Goal: Task Accomplishment & Management: Complete application form

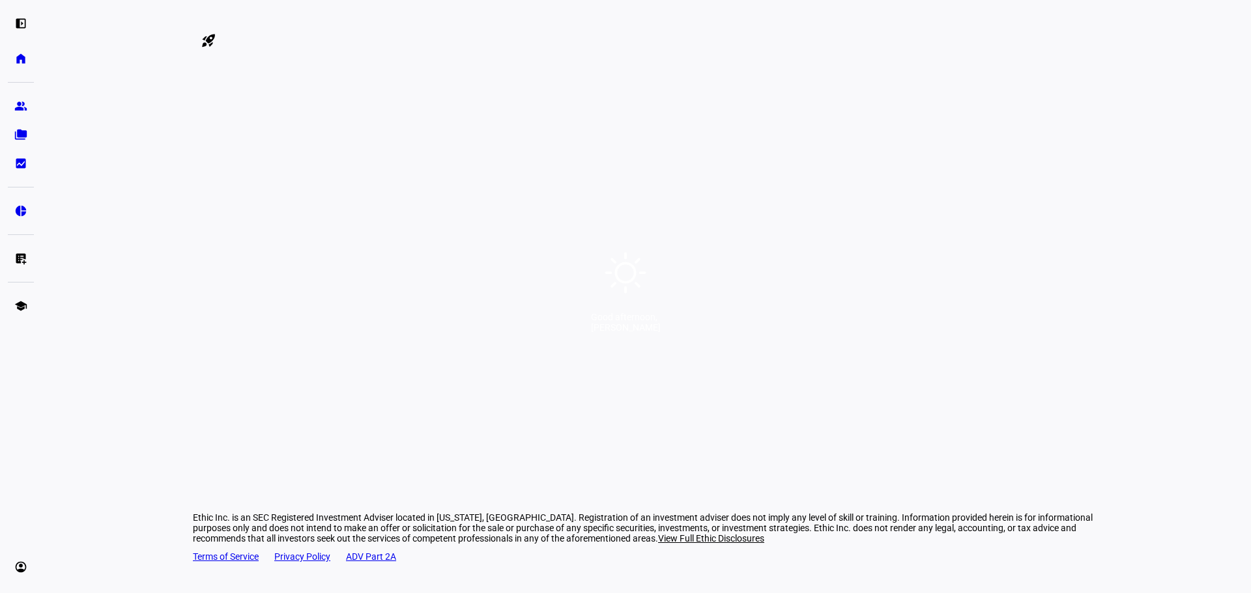
click at [65, 22] on div at bounding box center [32, 23] width 65 height 14
click at [573, 288] on div "Good afternoon, [PERSON_NAME]" at bounding box center [625, 296] width 1251 height 593
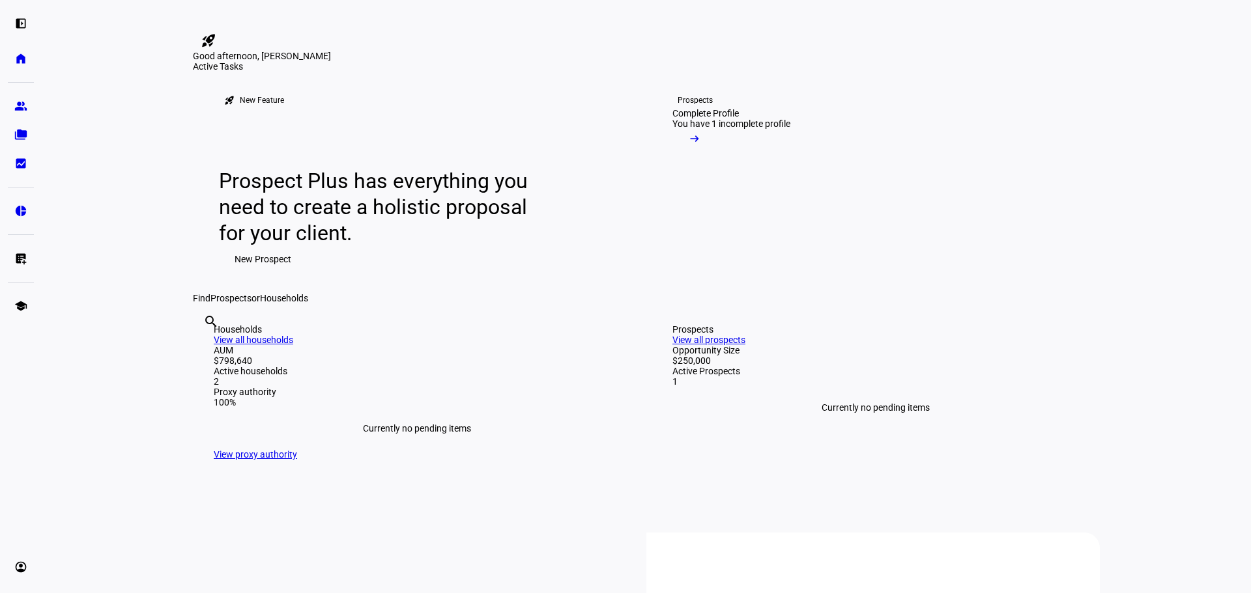
click at [241, 272] on span "New Prospect" at bounding box center [263, 259] width 57 height 26
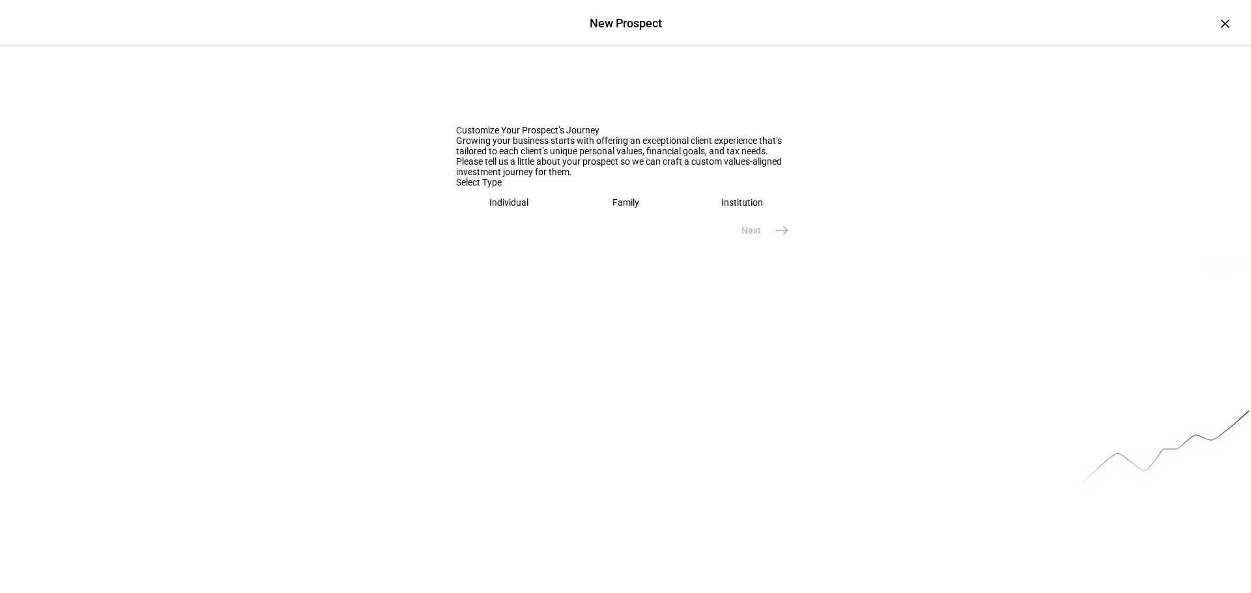
click at [530, 218] on eth-mega-radio-button "Individual" at bounding box center [509, 203] width 106 height 30
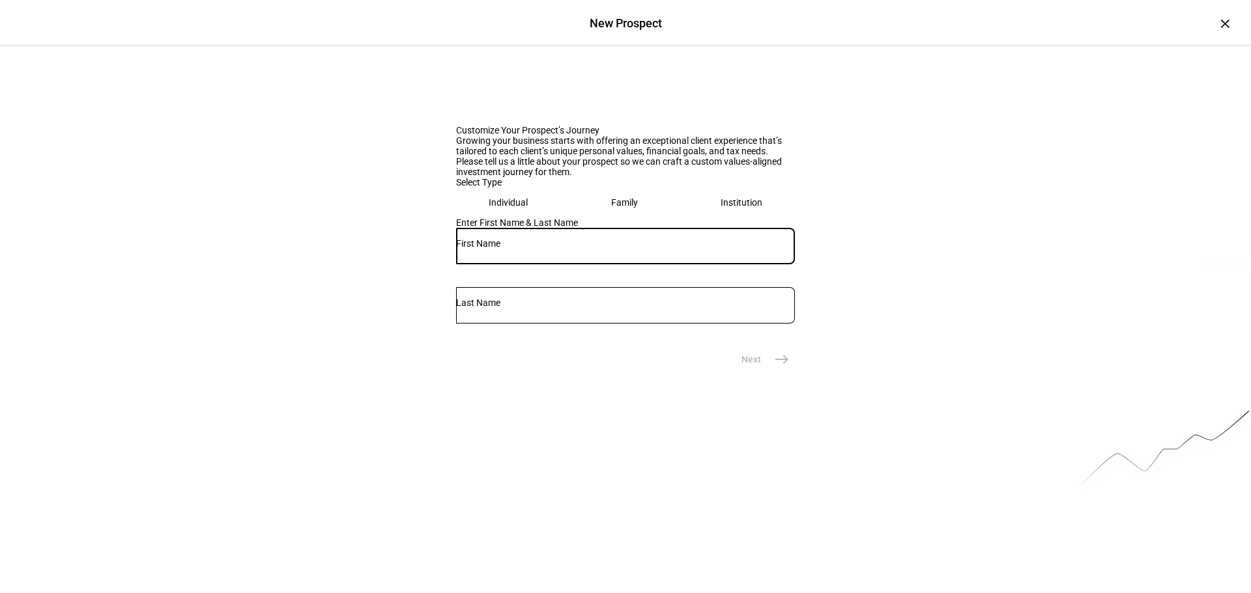
click at [589, 249] on input "text" at bounding box center [625, 243] width 339 height 10
click at [806, 373] on div "Customize Your Prospect’s Journey Growing your business starts with offering an…" at bounding box center [625, 210] width 1251 height 326
click at [500, 249] on input "text" at bounding box center [625, 243] width 339 height 10
click at [1214, 20] on div "×" at bounding box center [1224, 23] width 21 height 21
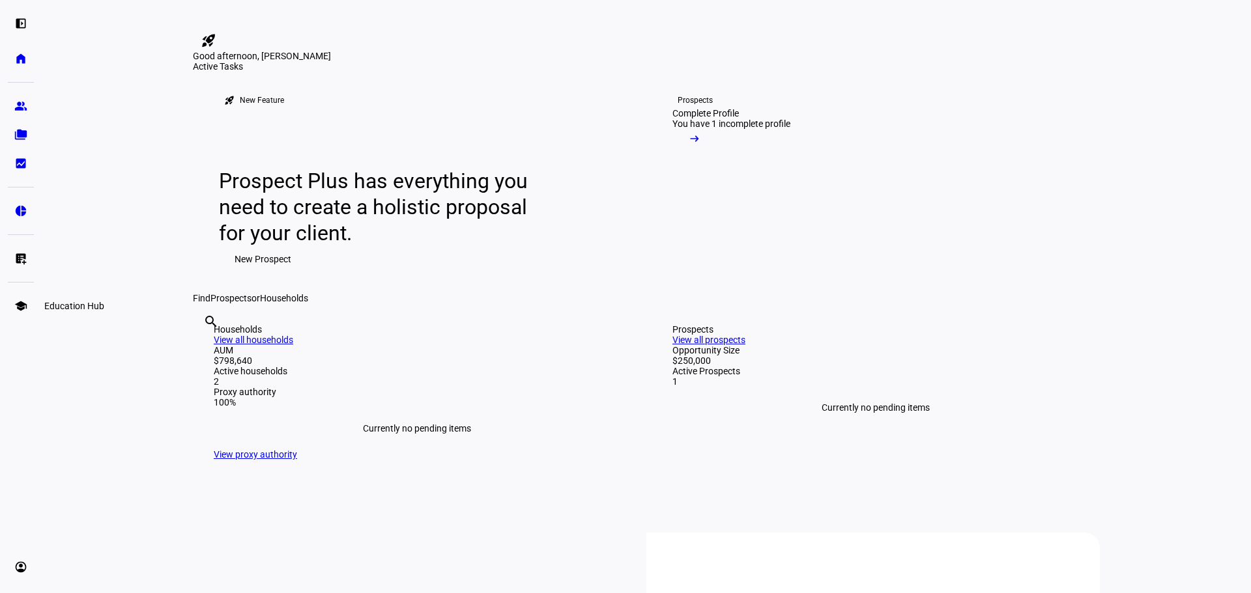
click at [23, 302] on eth-mat-symbol "school" at bounding box center [20, 306] width 13 height 13
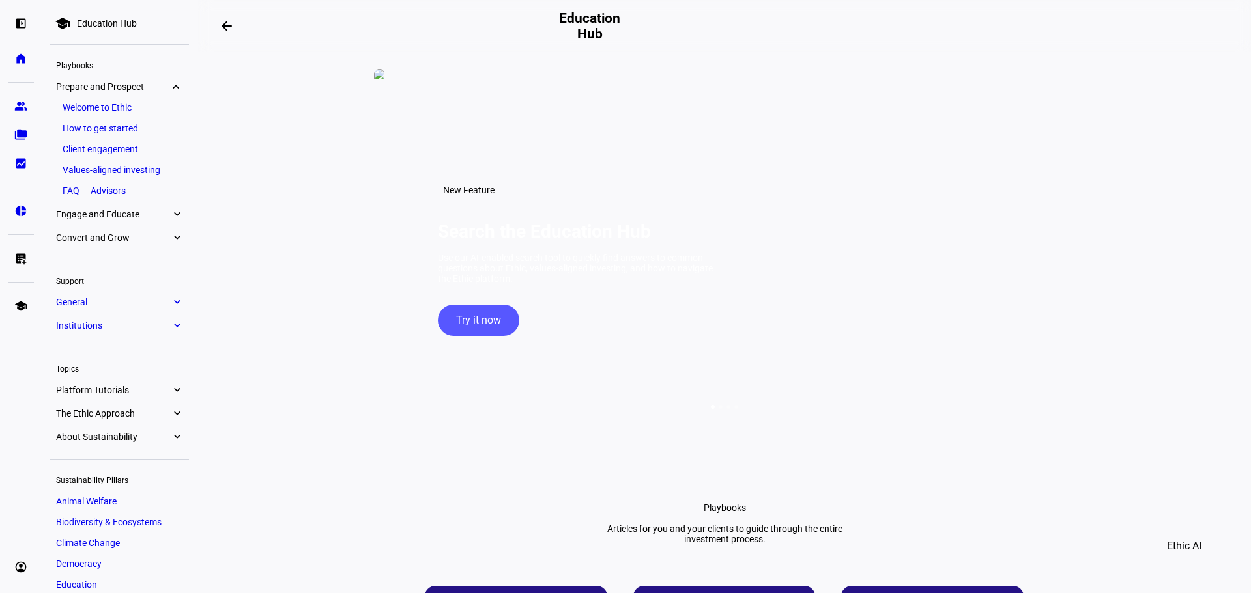
click at [111, 149] on link "Client engagement" at bounding box center [119, 149] width 126 height 18
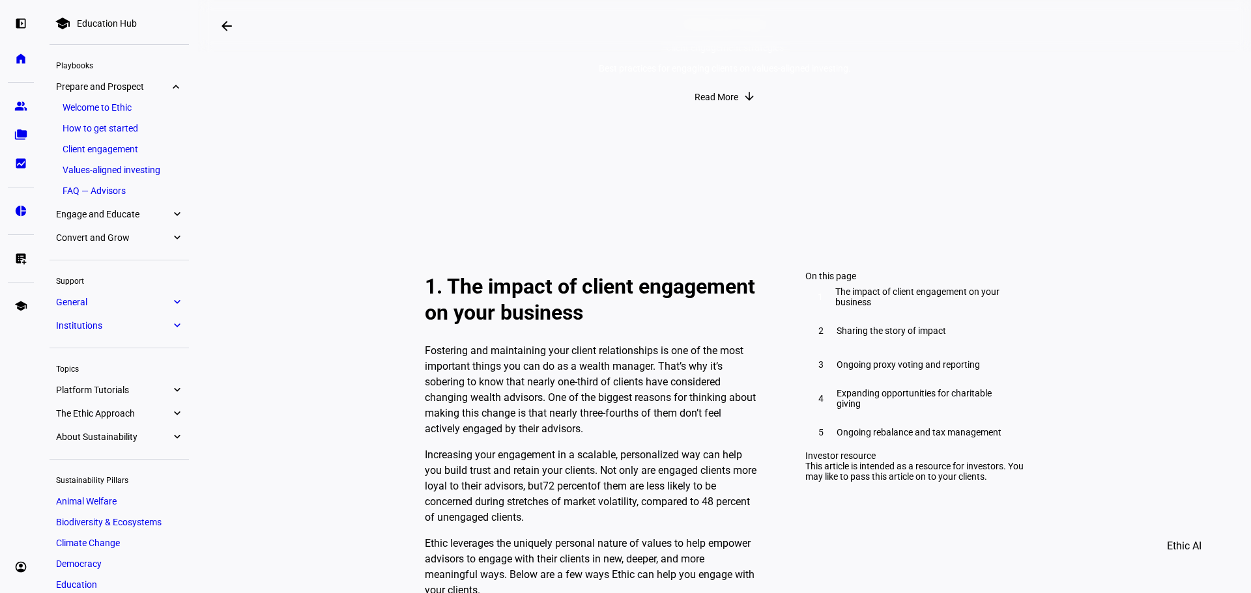
scroll to position [195, 0]
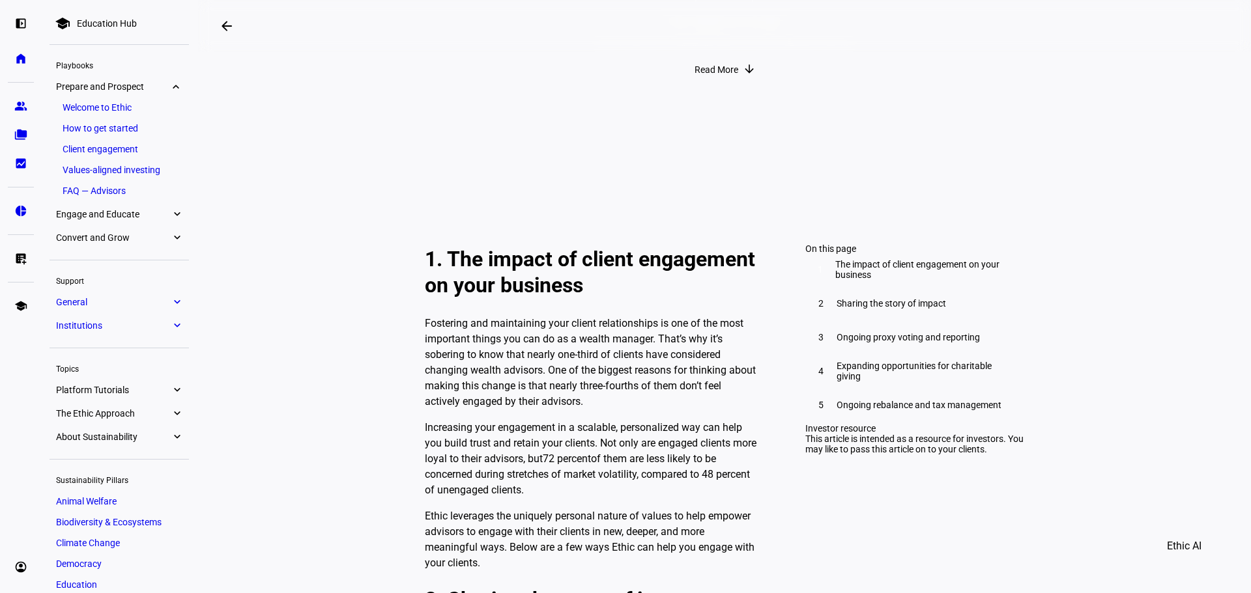
click at [906, 455] on div "This article is intended as a resource for investors. You may like to pass this…" at bounding box center [914, 444] width 219 height 21
click at [871, 455] on div "This article is intended as a resource for investors. You may like to pass this…" at bounding box center [914, 444] width 219 height 21
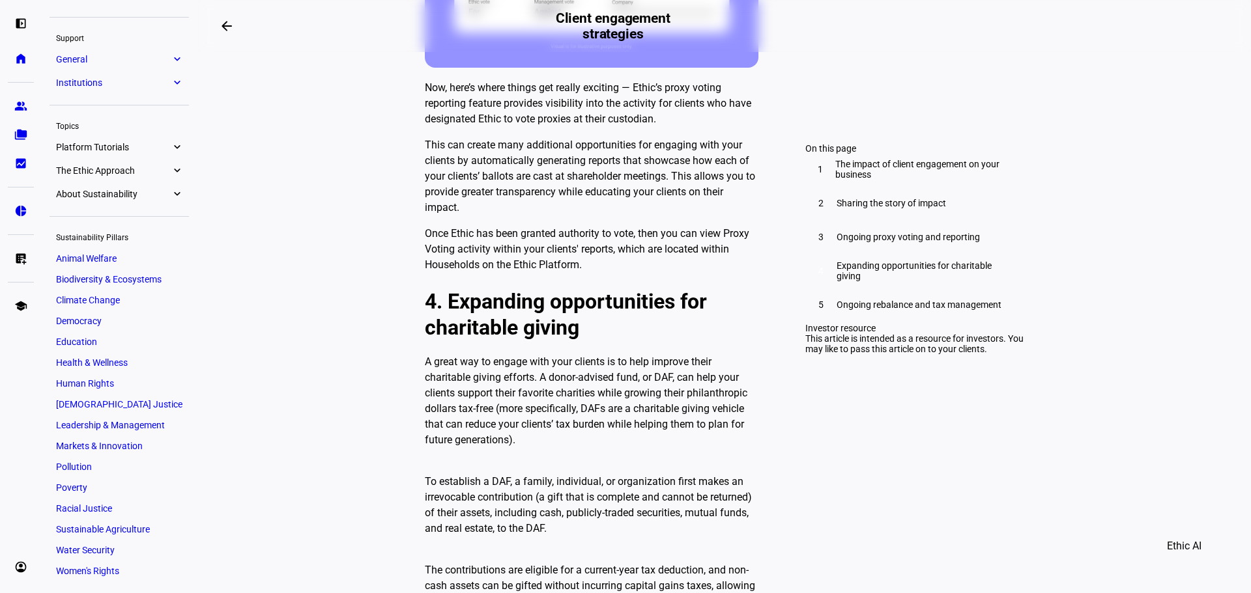
scroll to position [2215, 0]
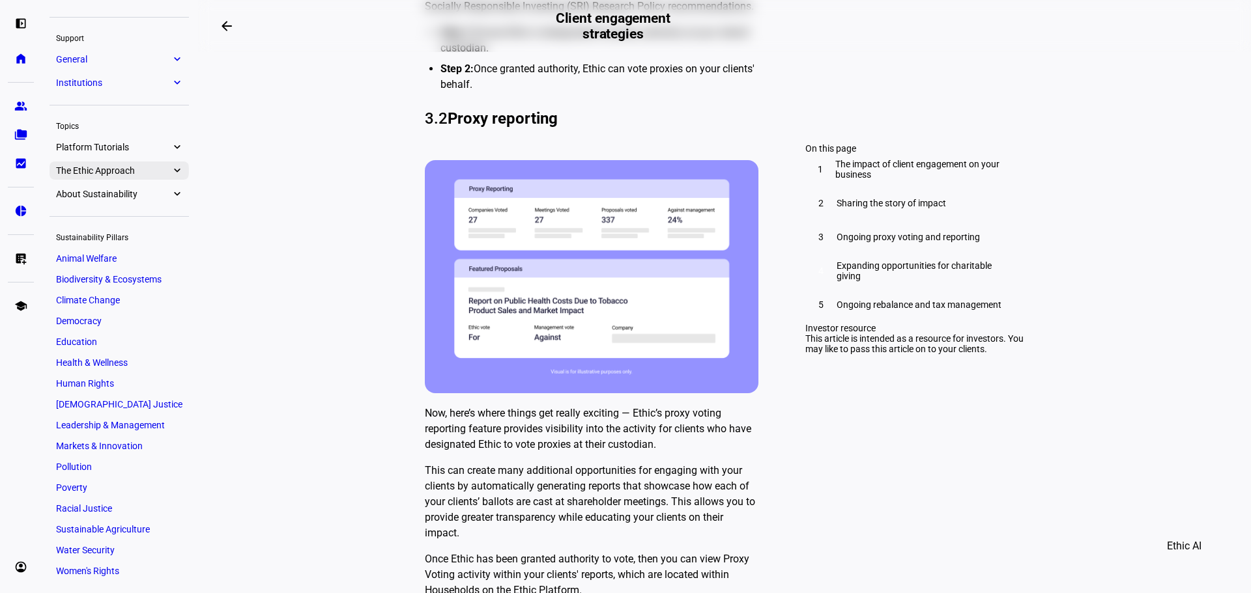
click at [129, 169] on span "The Ethic Approach" at bounding box center [113, 170] width 115 height 10
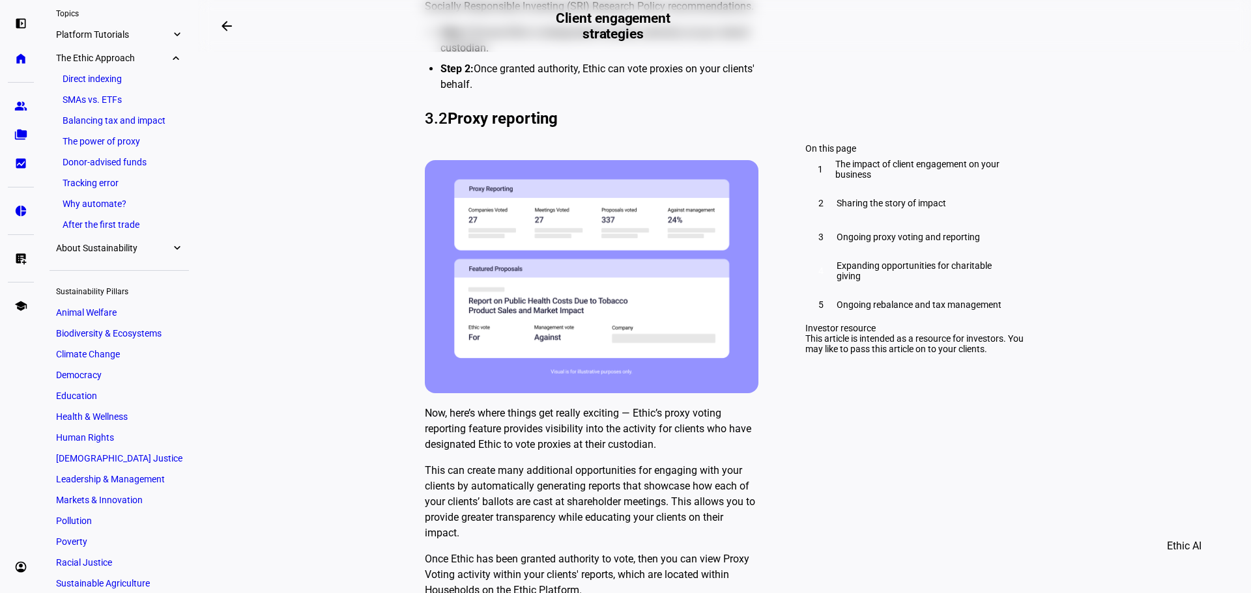
scroll to position [333, 0]
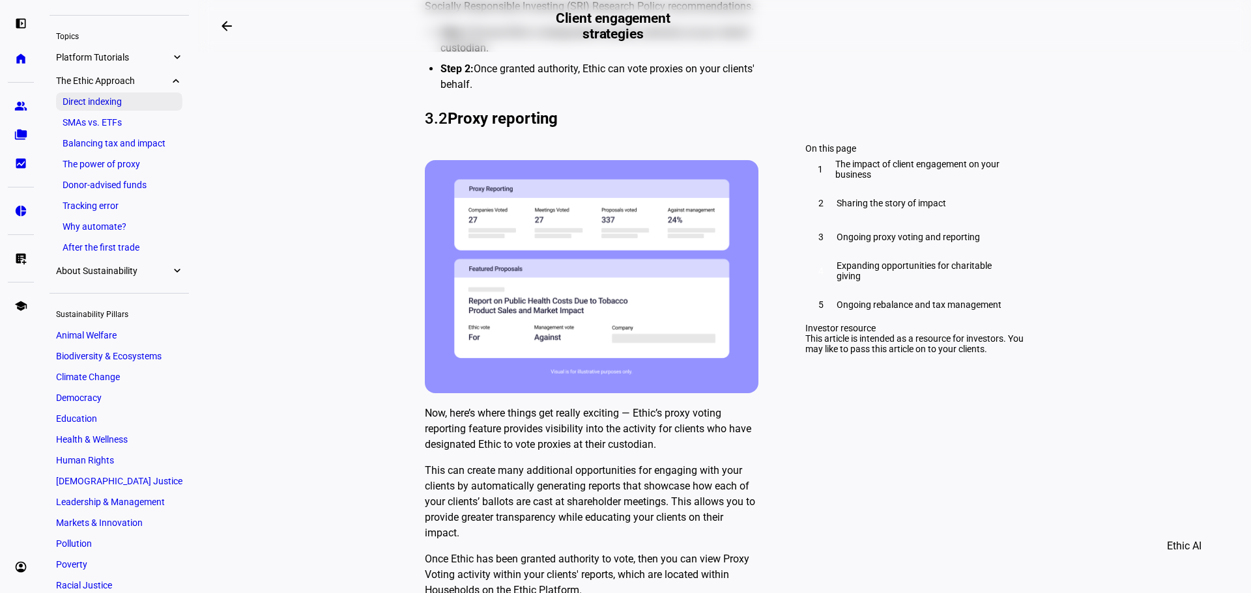
click at [122, 100] on link "Direct indexing" at bounding box center [119, 102] width 126 height 18
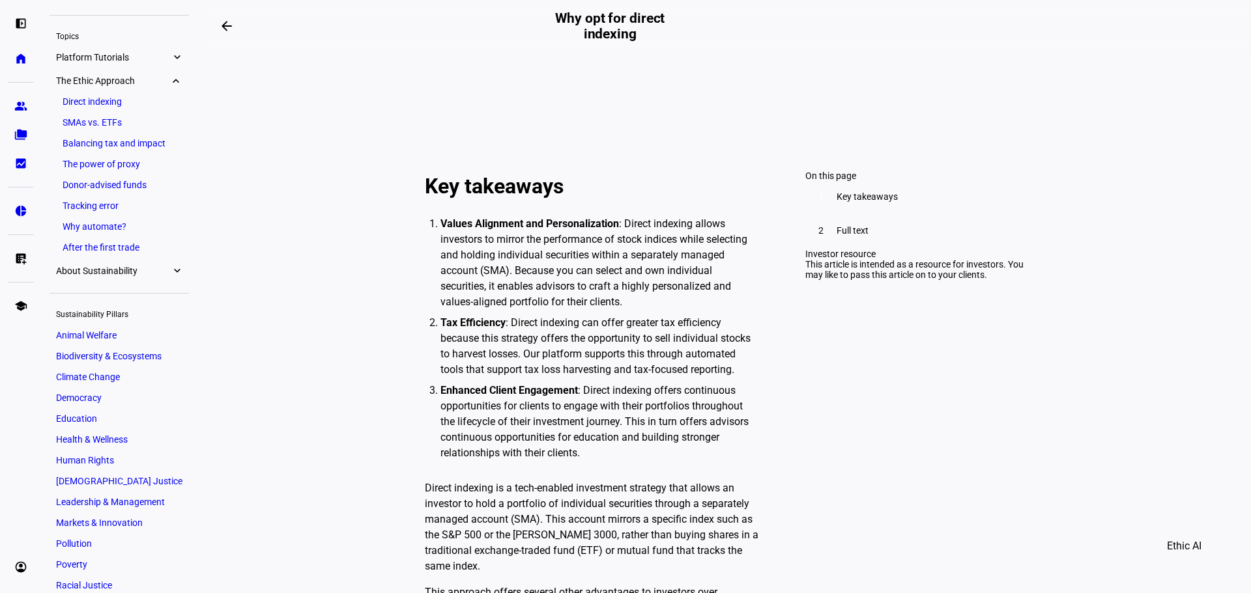
scroll to position [586, 0]
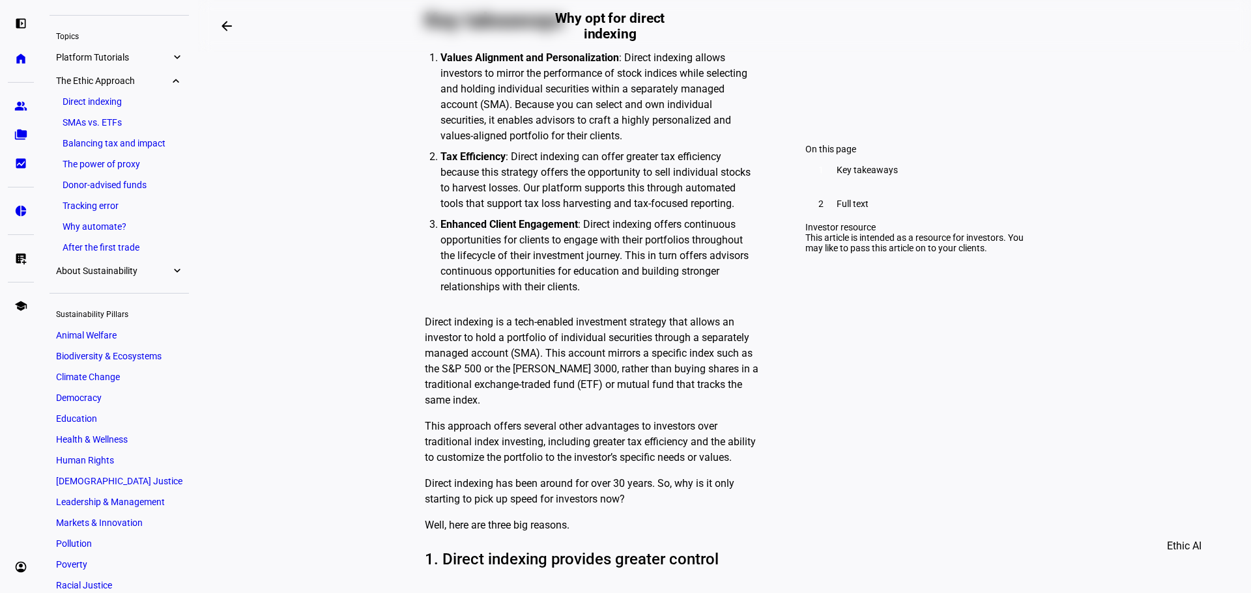
click at [879, 253] on div "This article is intended as a resource for investors. You may like to pass this…" at bounding box center [914, 242] width 219 height 21
click at [845, 251] on div "On this page 1 Key takeaways 2 Full text Investor resource This article is inte…" at bounding box center [914, 197] width 219 height 109
click at [849, 208] on span "Full text" at bounding box center [852, 203] width 32 height 10
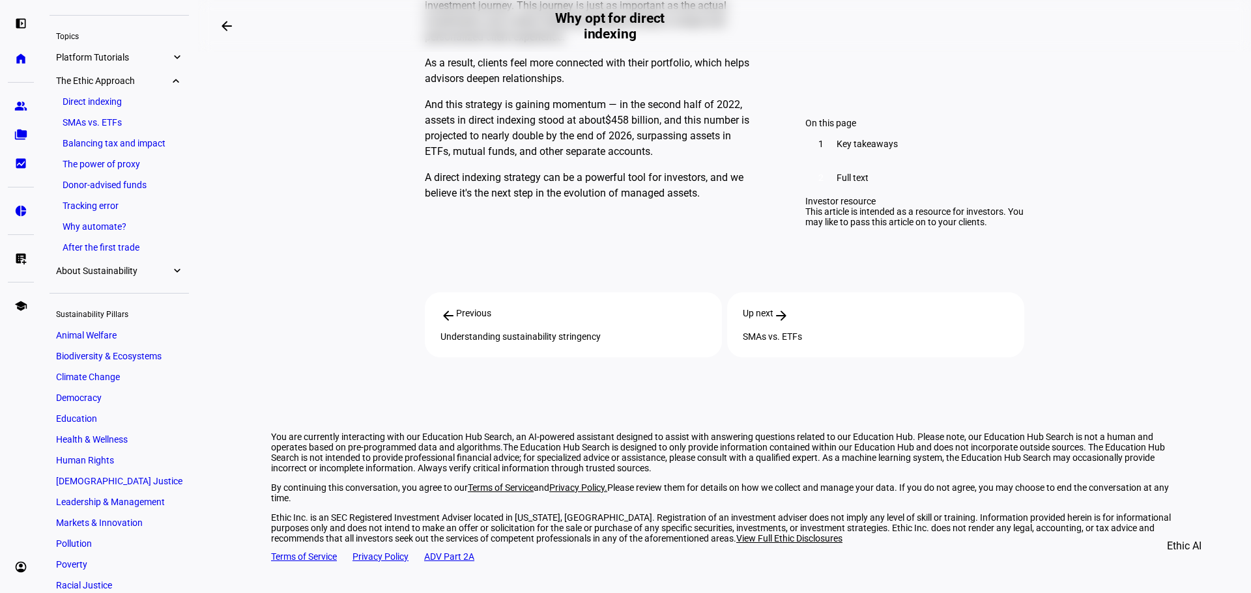
scroll to position [0, 0]
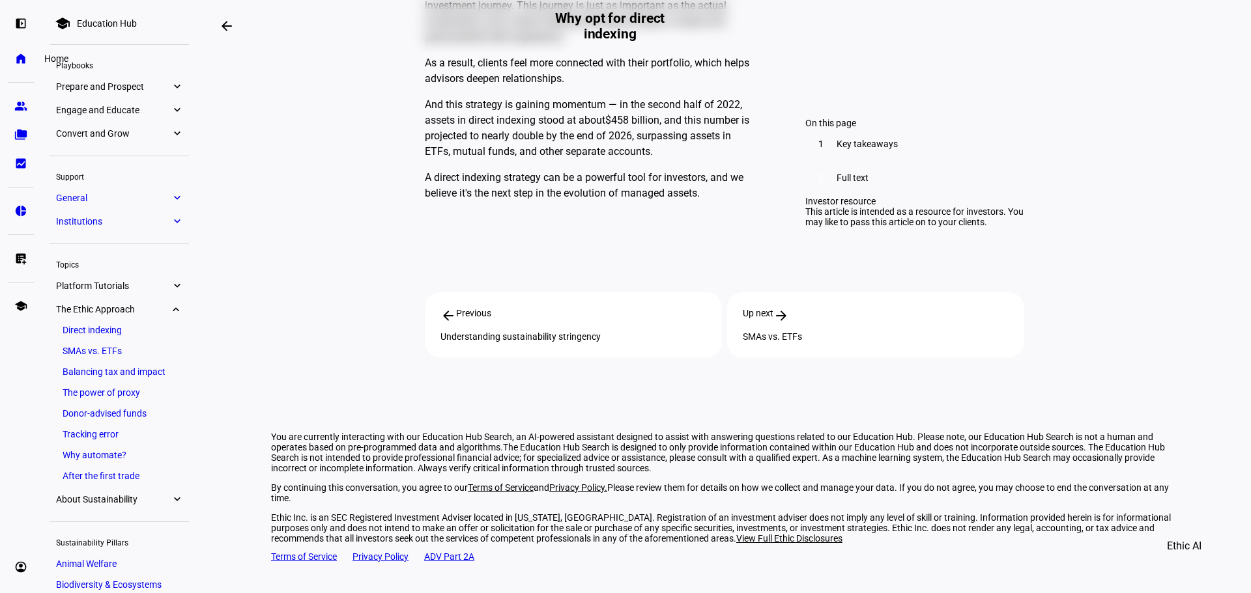
click at [23, 53] on eth-mat-symbol "home" at bounding box center [20, 58] width 13 height 13
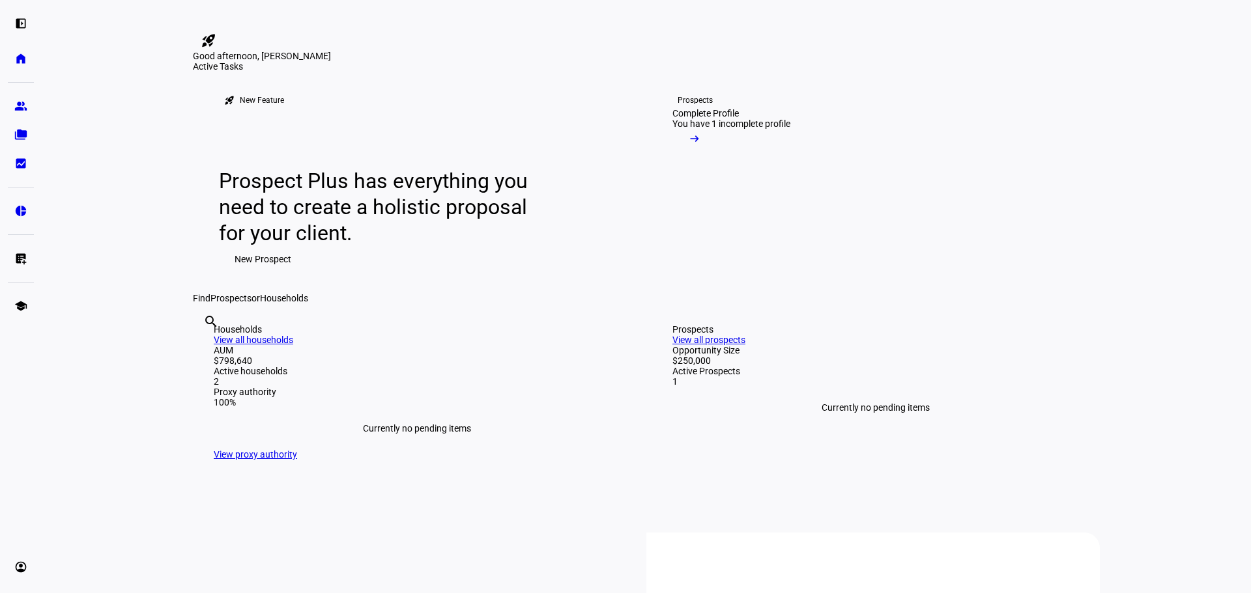
click at [735, 293] on link "Prospects Complete Profile You have 1 incomplete profile arrow_right_alt" at bounding box center [759, 182] width 216 height 221
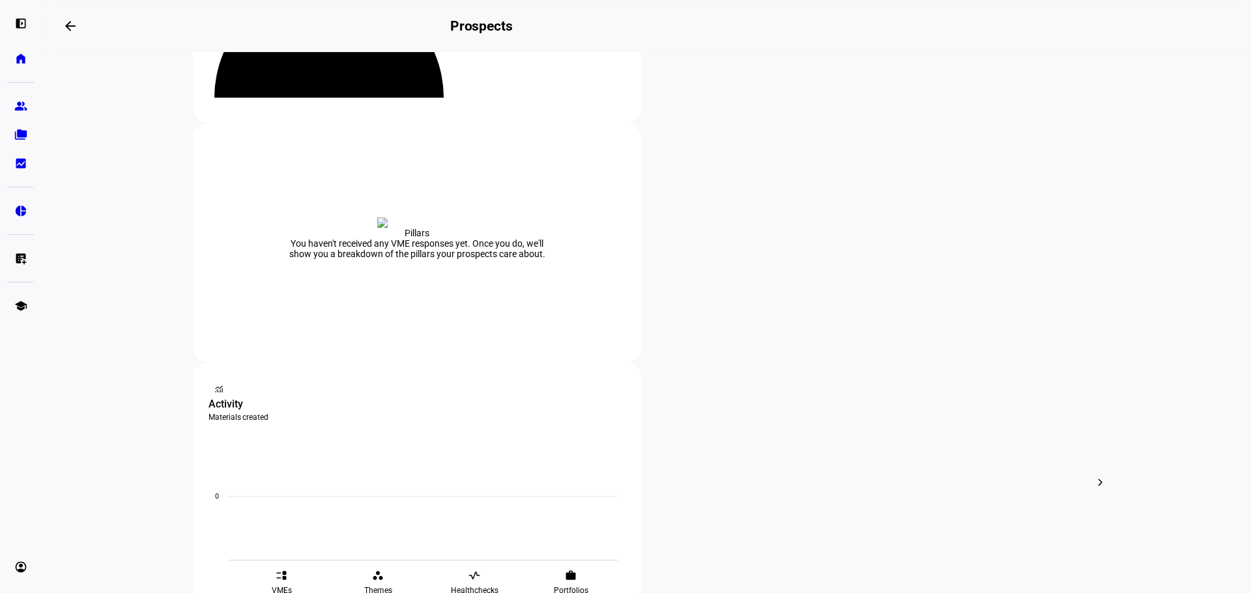
scroll to position [195, 0]
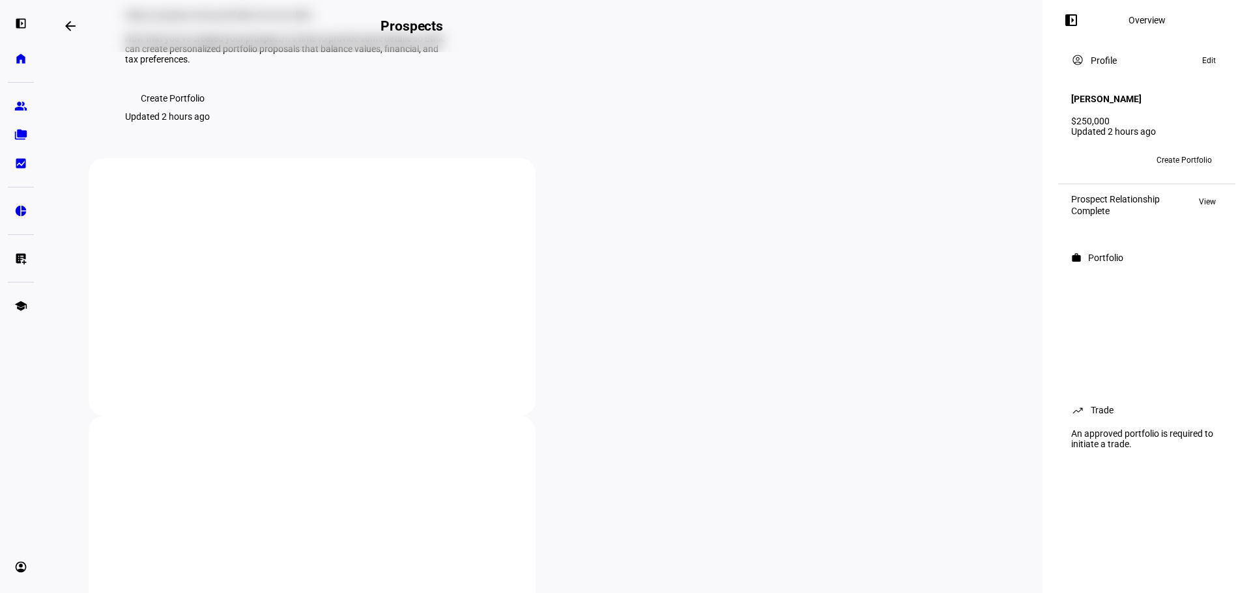
scroll to position [22, 0]
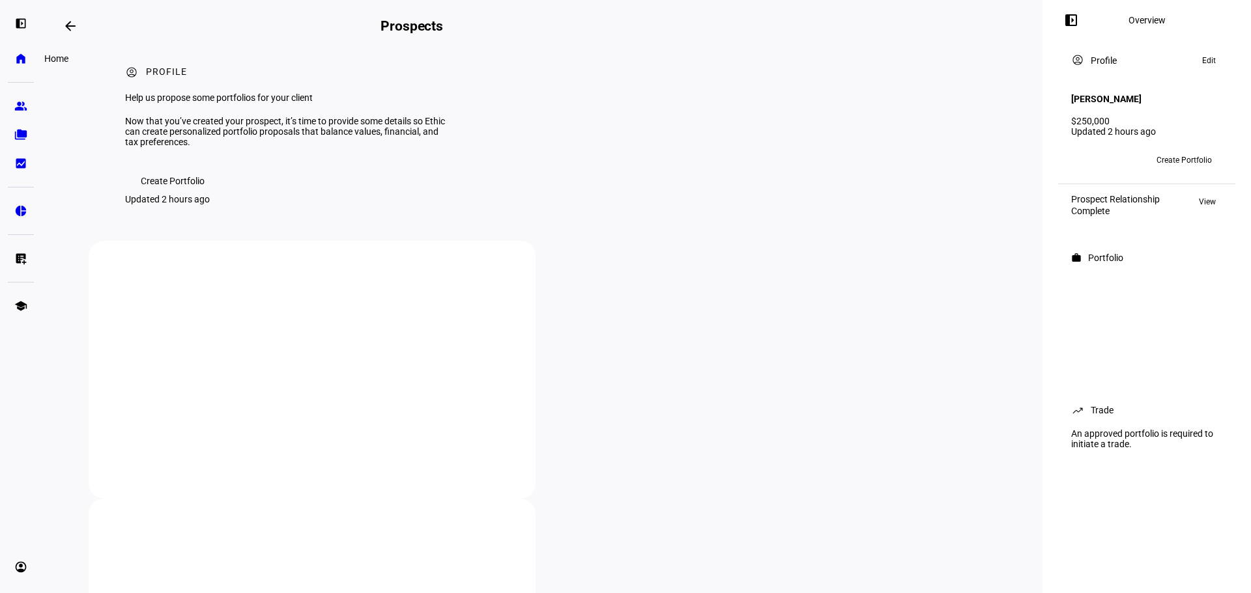
click at [21, 61] on eth-mat-symbol "home" at bounding box center [20, 58] width 13 height 13
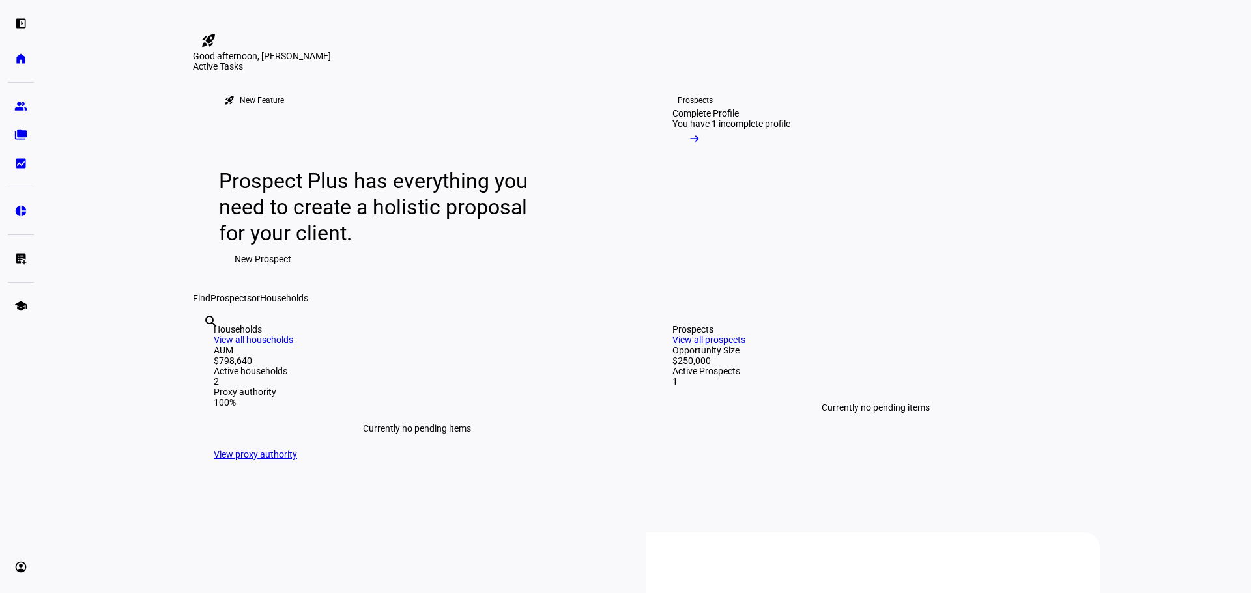
click at [258, 24] on div at bounding box center [225, 23] width 65 height 14
click at [258, 27] on div at bounding box center [225, 23] width 65 height 14
click at [16, 25] on eth-mat-symbol "left_panel_open" at bounding box center [20, 23] width 13 height 13
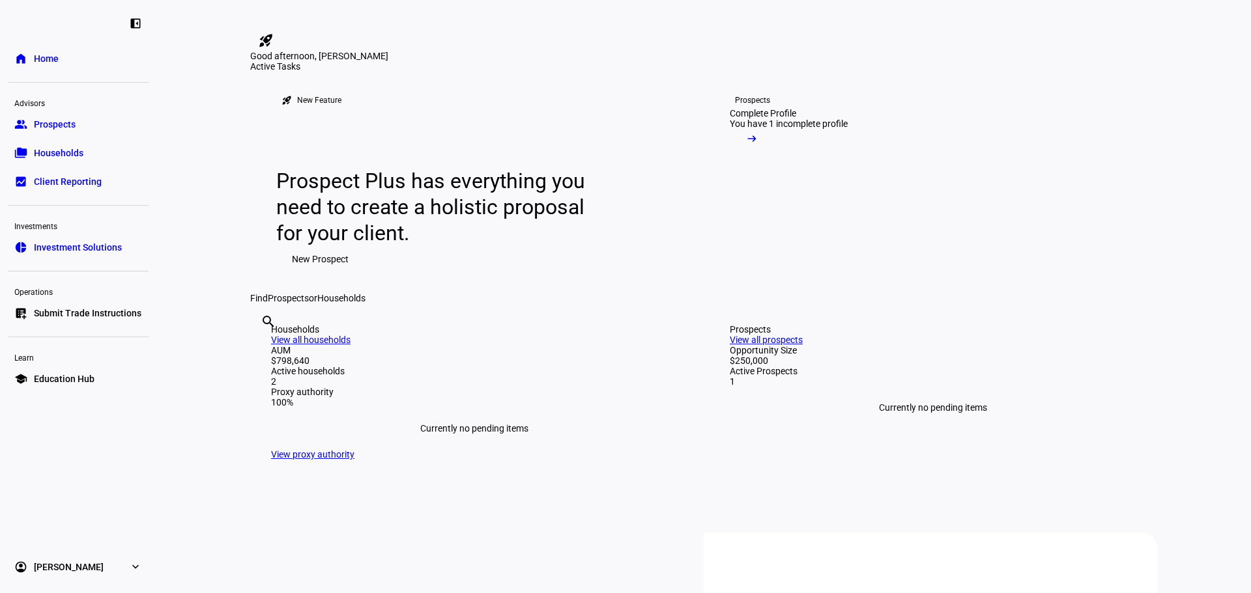
click at [80, 131] on link "group Prospects" at bounding box center [78, 124] width 141 height 26
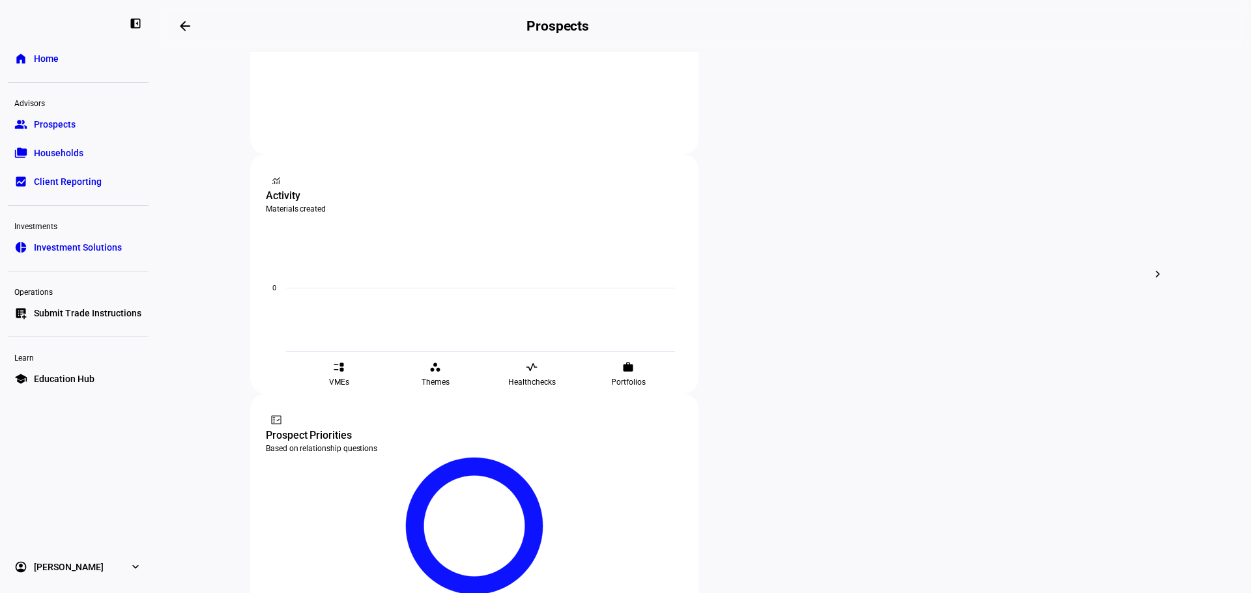
scroll to position [393, 0]
click at [187, 25] on mat-icon "arrow_backwards" at bounding box center [185, 26] width 16 height 16
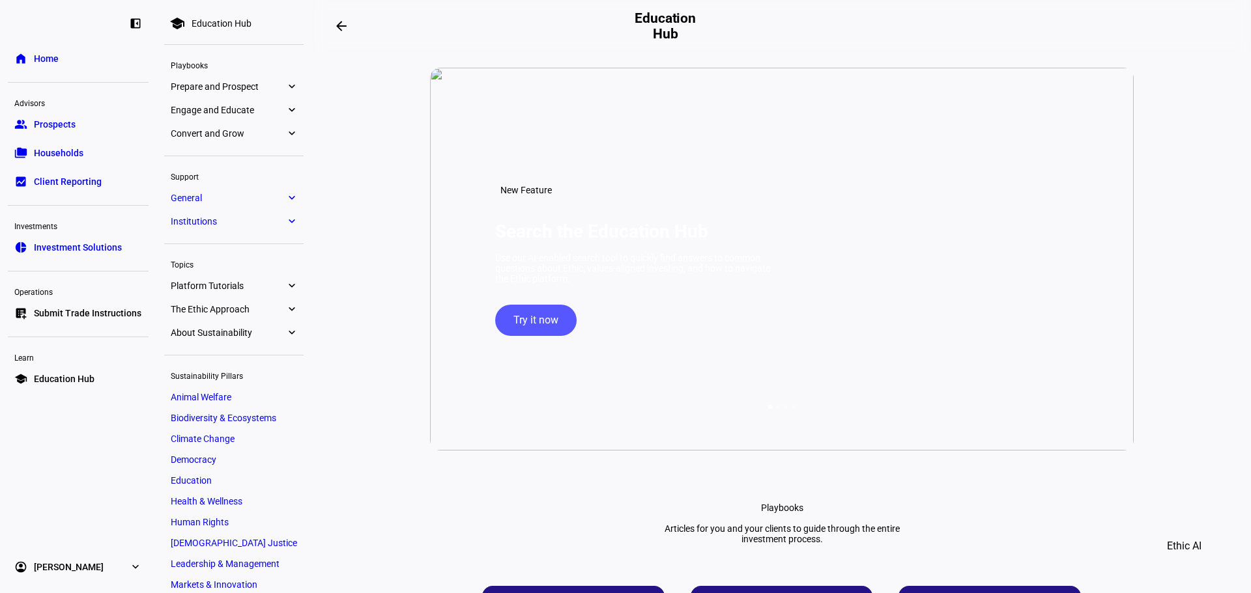
click at [227, 198] on span "General" at bounding box center [228, 198] width 115 height 10
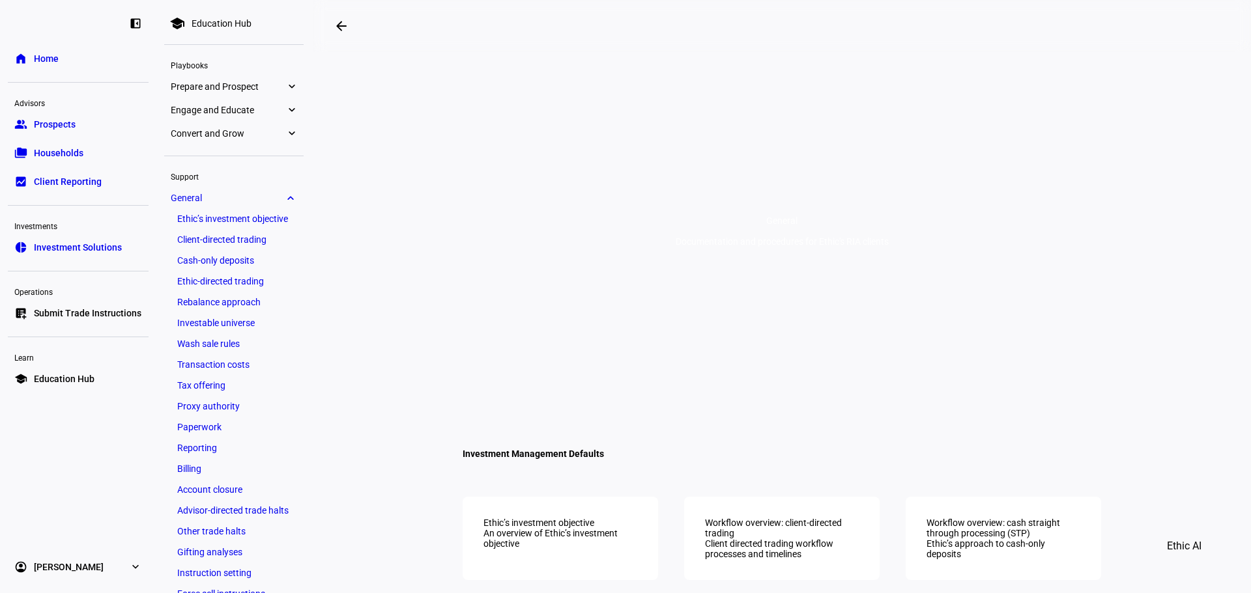
click at [237, 219] on link "Ethic’s investment objective" at bounding box center [234, 219] width 126 height 18
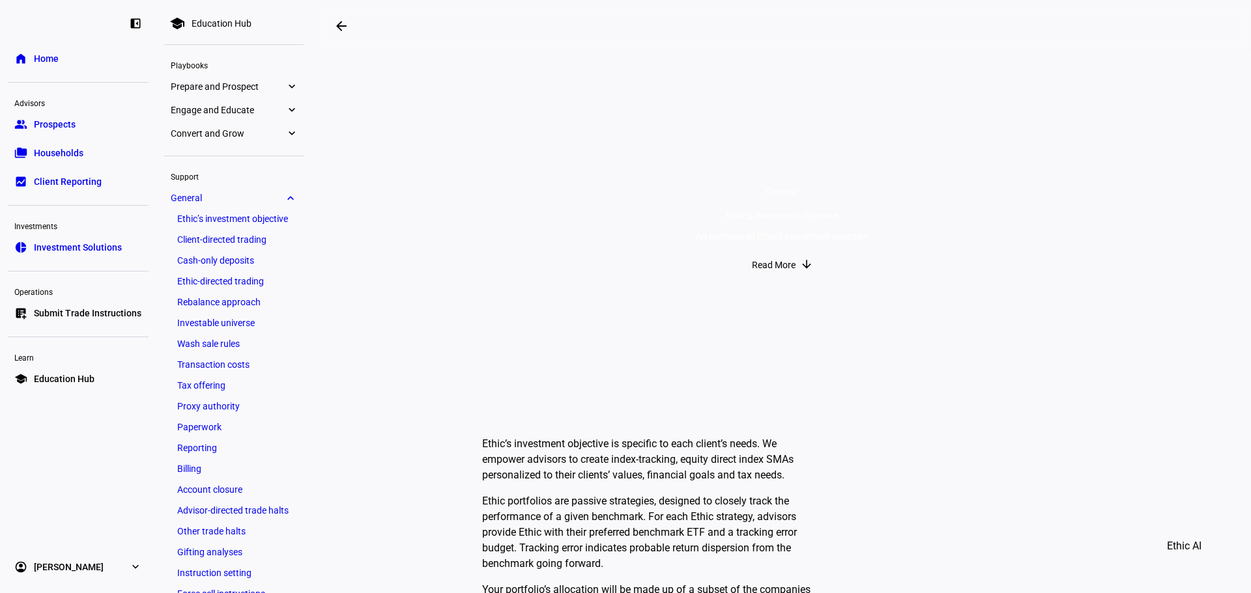
click at [85, 254] on link "pie_chart Investment Solutions" at bounding box center [78, 248] width 141 height 26
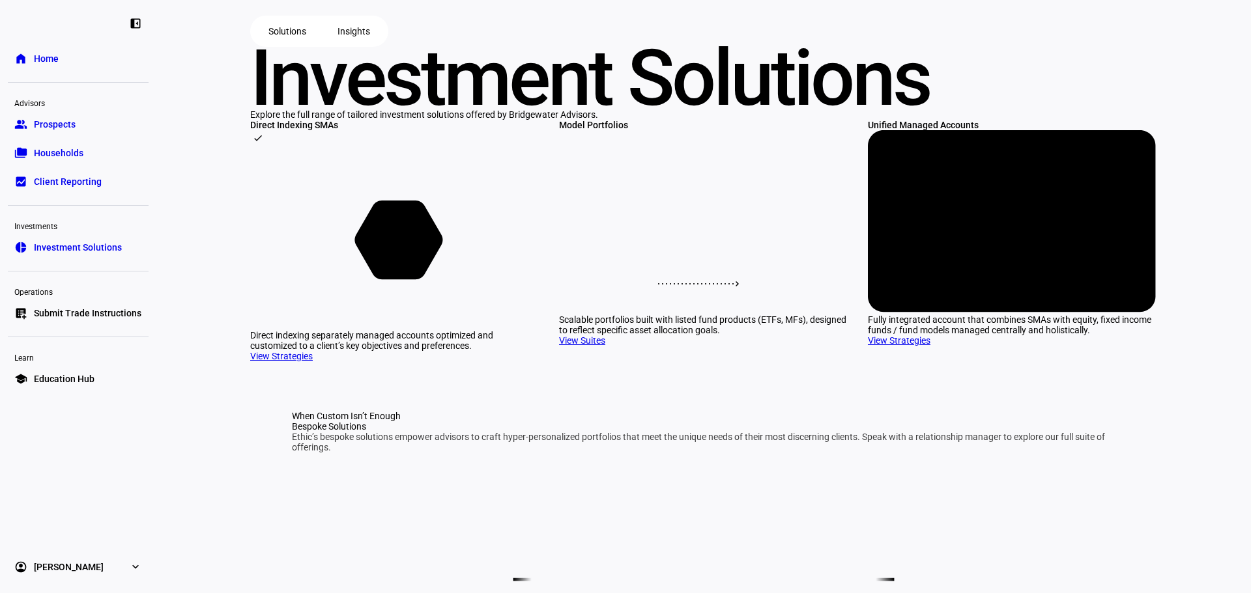
click at [393, 328] on rect at bounding box center [395, 237] width 288 height 182
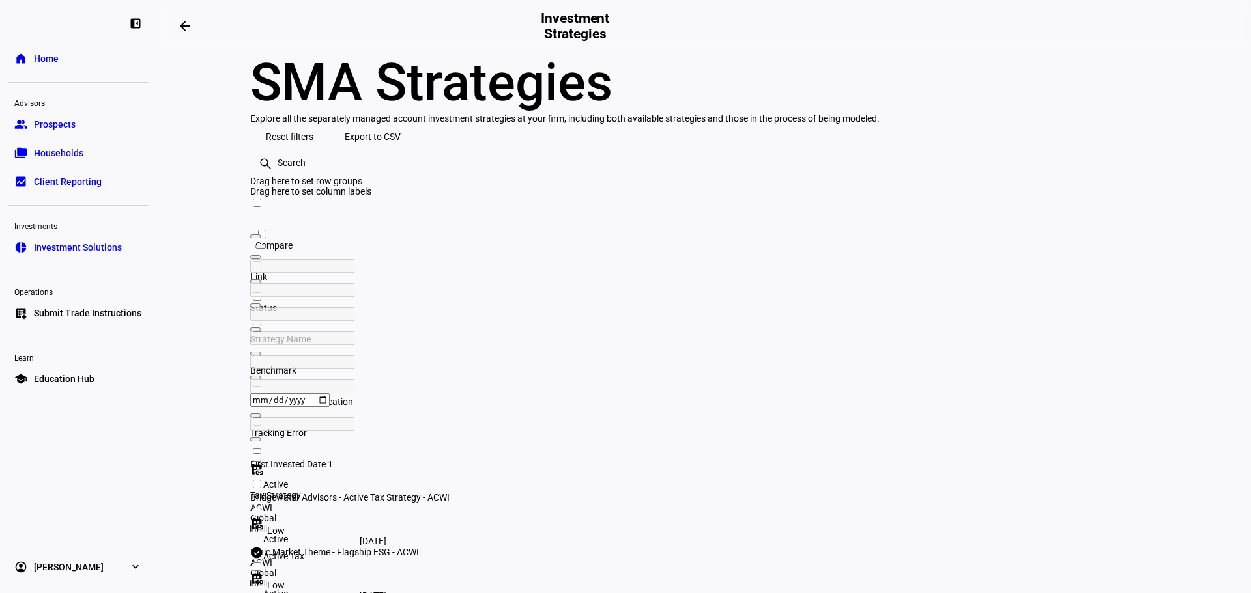
click at [37, 17] on div at bounding box center [48, 22] width 65 height 14
click at [69, 57] on link "home Home" at bounding box center [78, 59] width 141 height 26
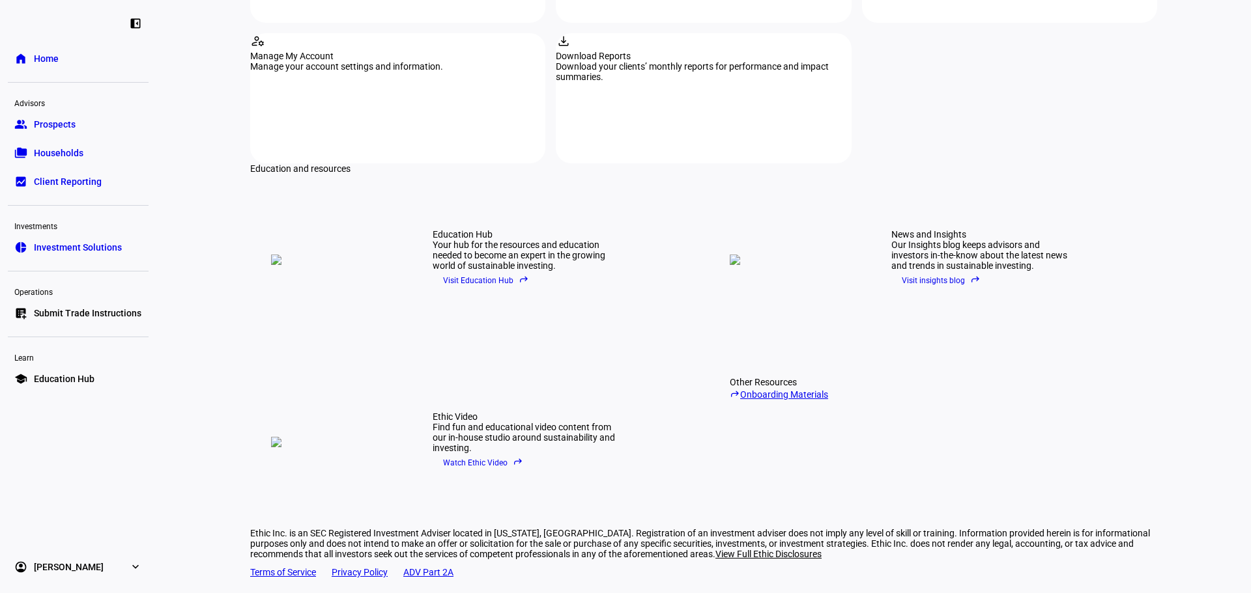
scroll to position [1663, 0]
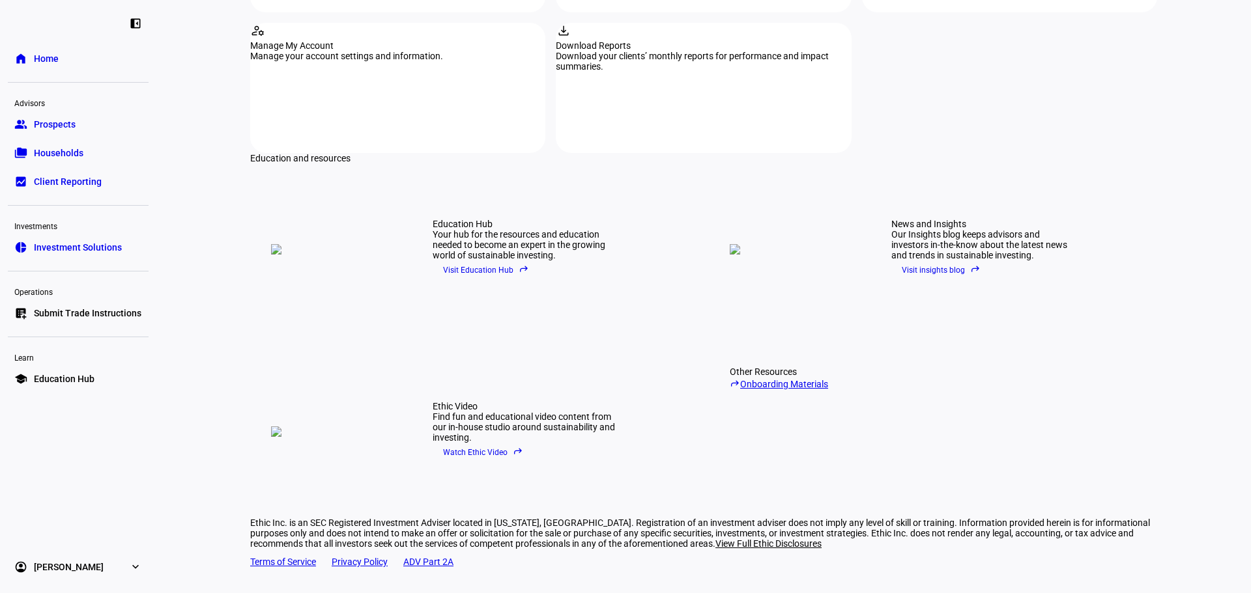
click at [777, 377] on link "reply Onboarding Materials" at bounding box center [829, 383] width 198 height 12
click at [929, 261] on span "Visit insights blog reply" at bounding box center [941, 271] width 79 height 20
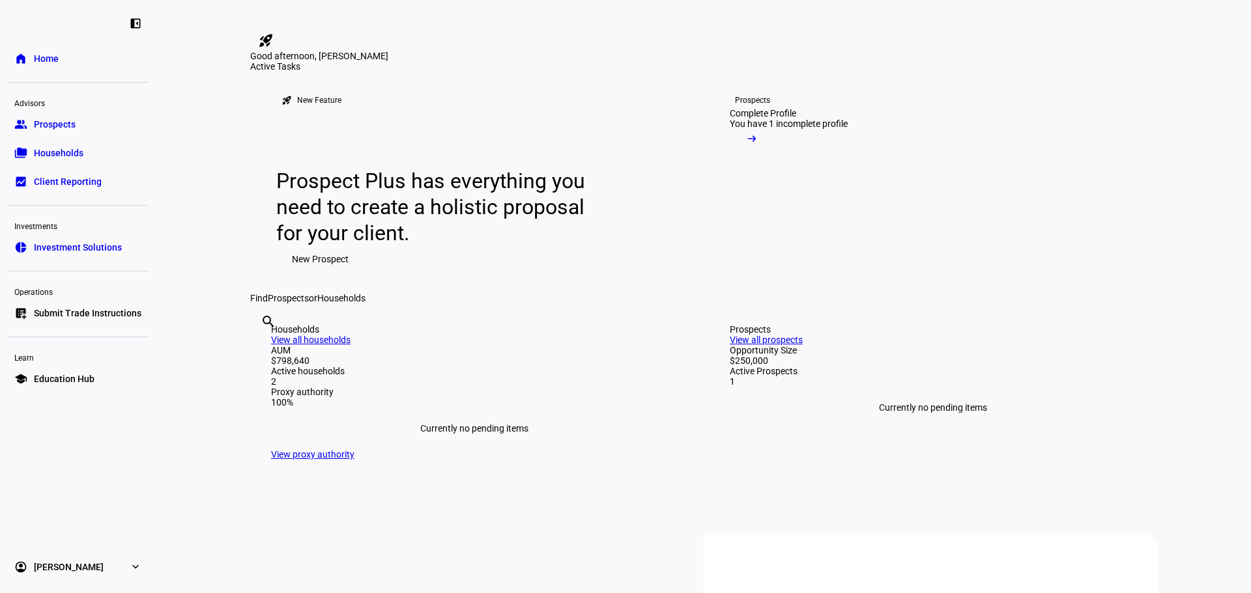
click at [774, 155] on span at bounding box center [752, 142] width 44 height 26
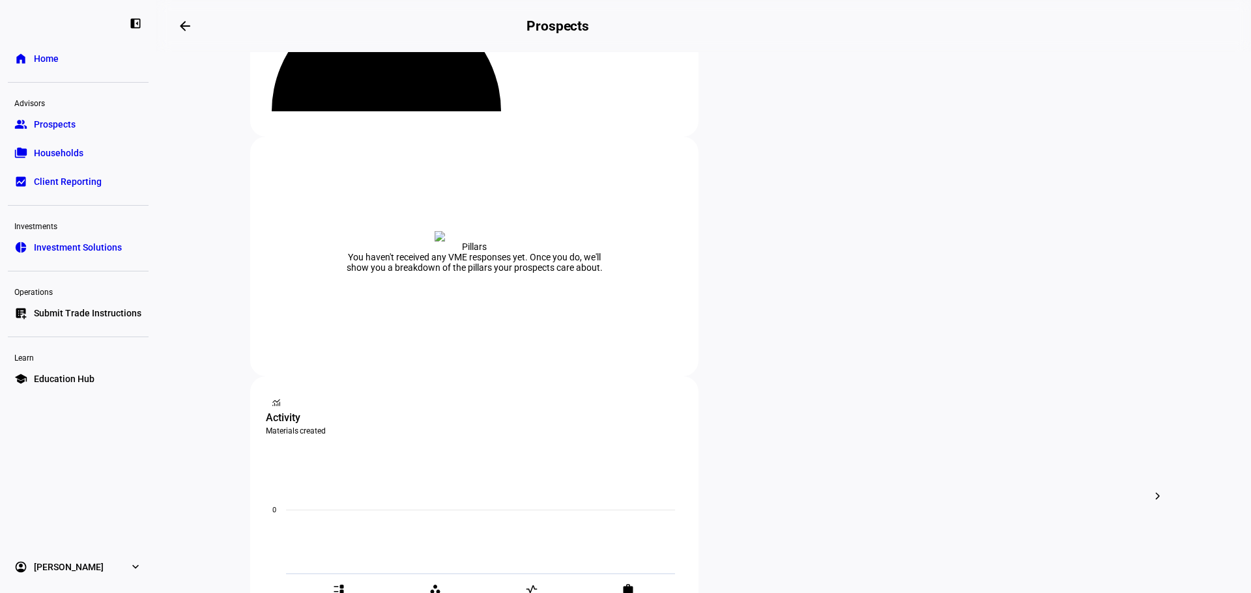
scroll to position [195, 0]
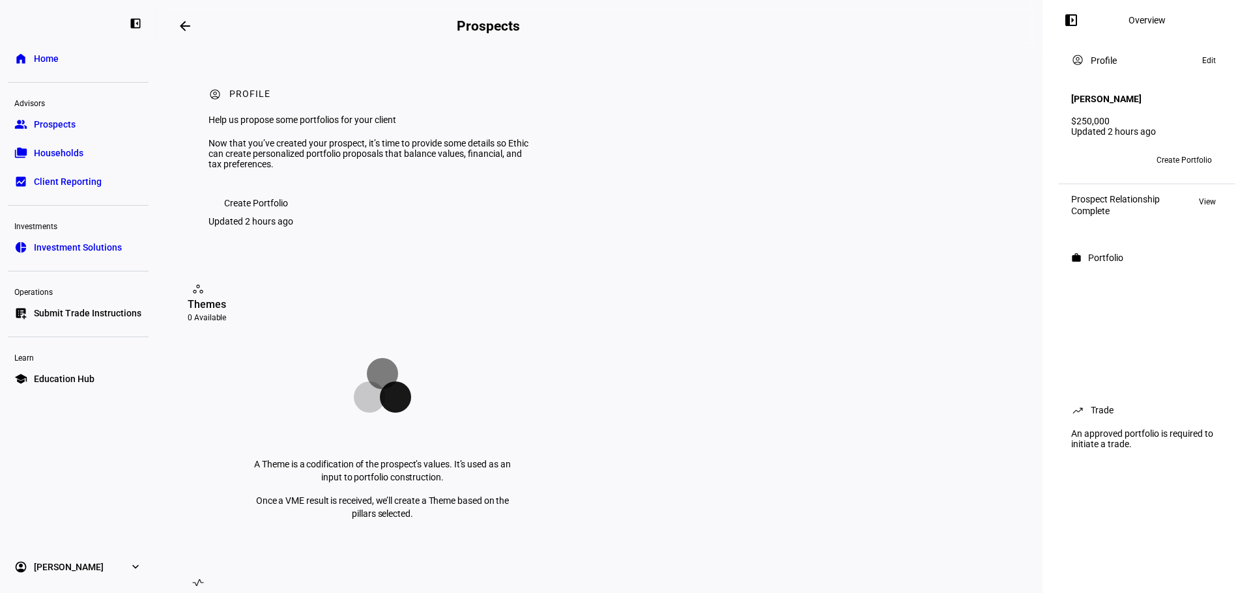
click at [276, 216] on span "Create Portfolio" at bounding box center [256, 203] width 64 height 26
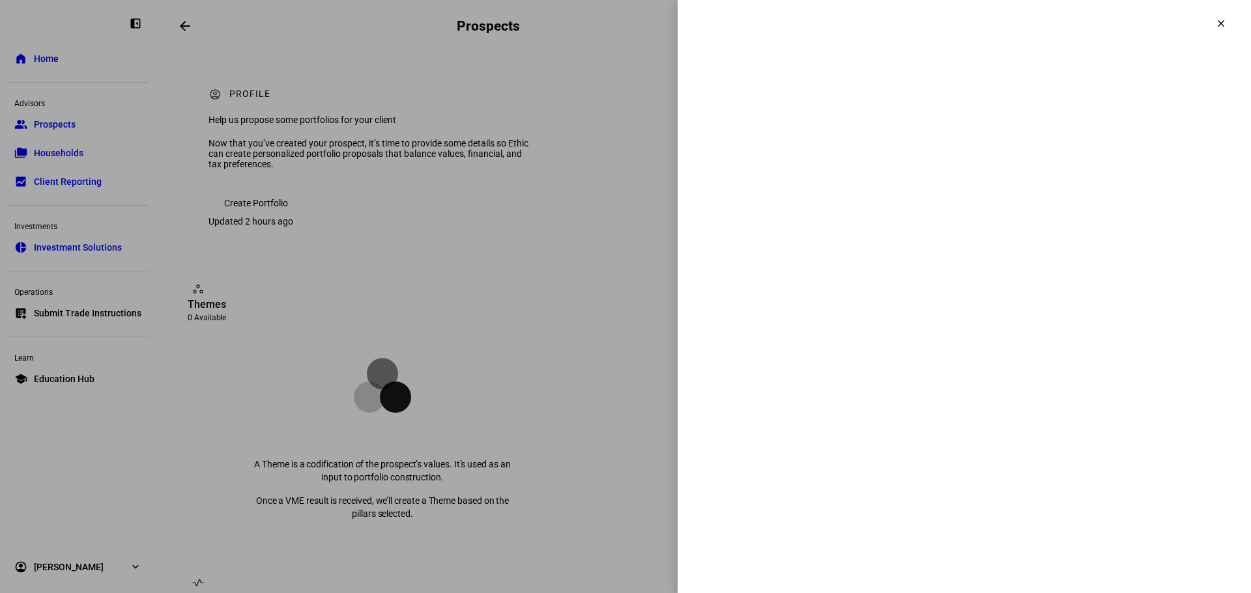
click at [1212, 20] on div at bounding box center [963, 296] width 573 height 593
click at [1223, 20] on div at bounding box center [963, 296] width 573 height 593
click at [1219, 23] on div at bounding box center [963, 296] width 573 height 593
click at [517, 388] on div at bounding box center [625, 296] width 1251 height 593
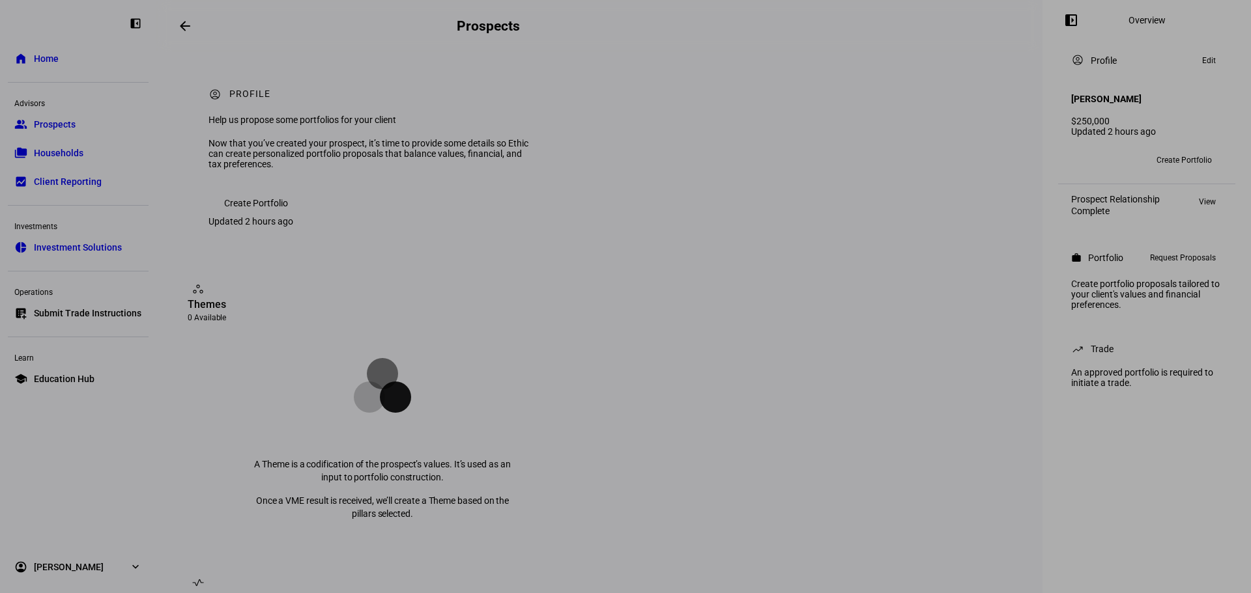
click at [517, 389] on div at bounding box center [625, 296] width 1251 height 593
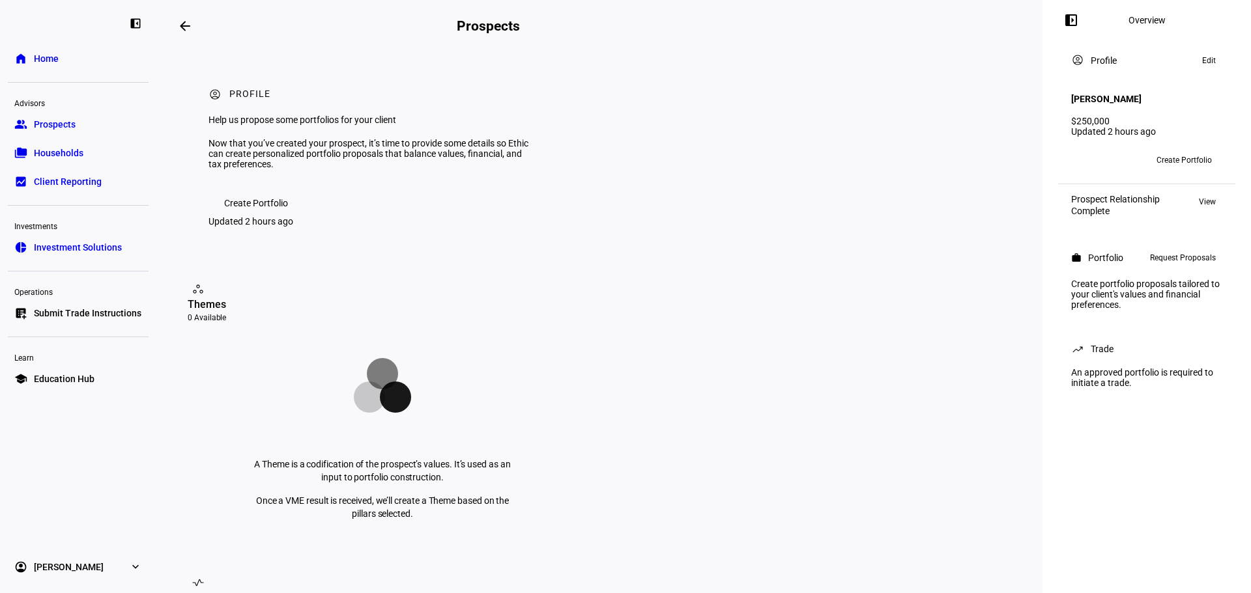
click at [75, 126] on span "Prospects" at bounding box center [55, 124] width 42 height 13
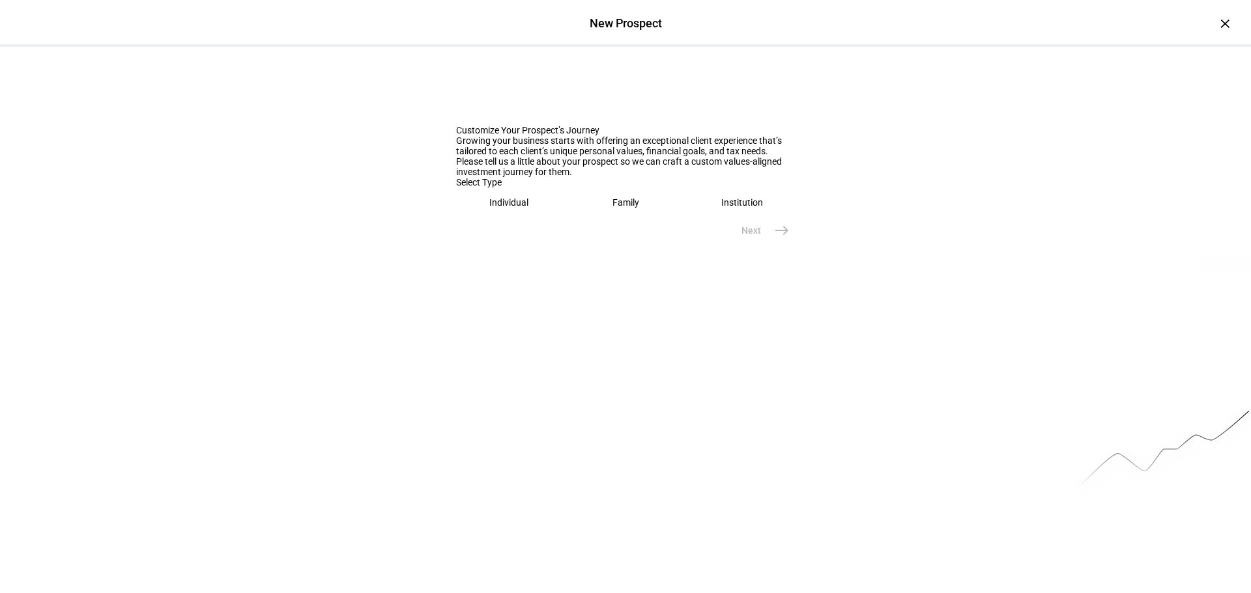
click at [507, 208] on div "Individual" at bounding box center [508, 202] width 39 height 10
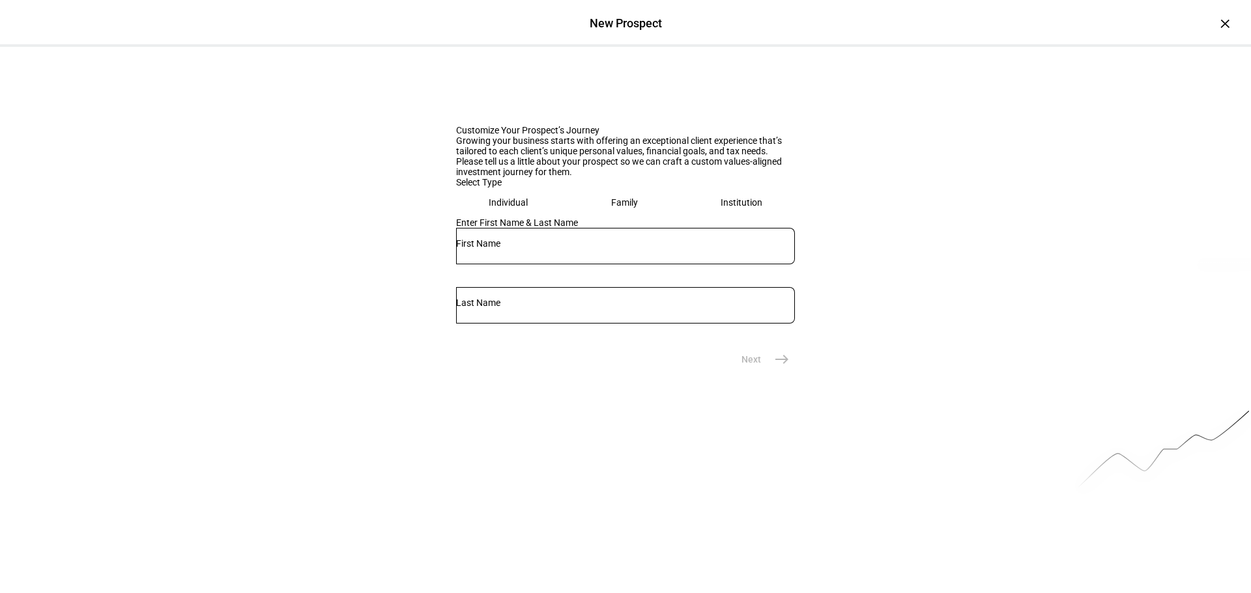
click at [518, 249] on input "text" at bounding box center [625, 243] width 339 height 10
type input "[PERSON_NAME]"
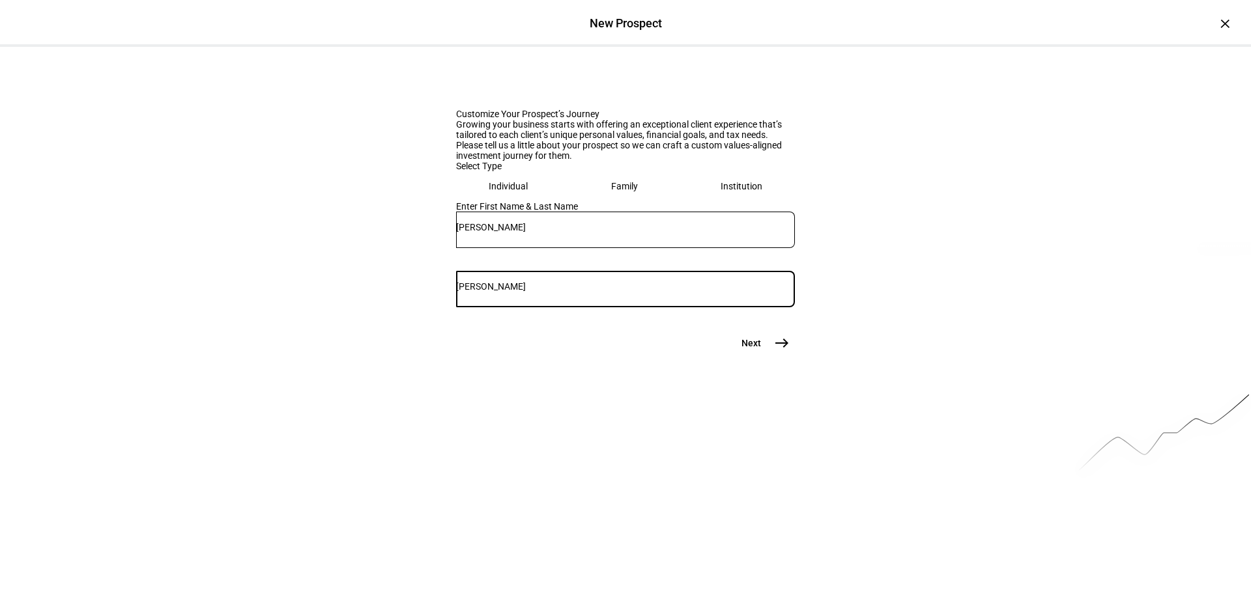
scroll to position [20, 0]
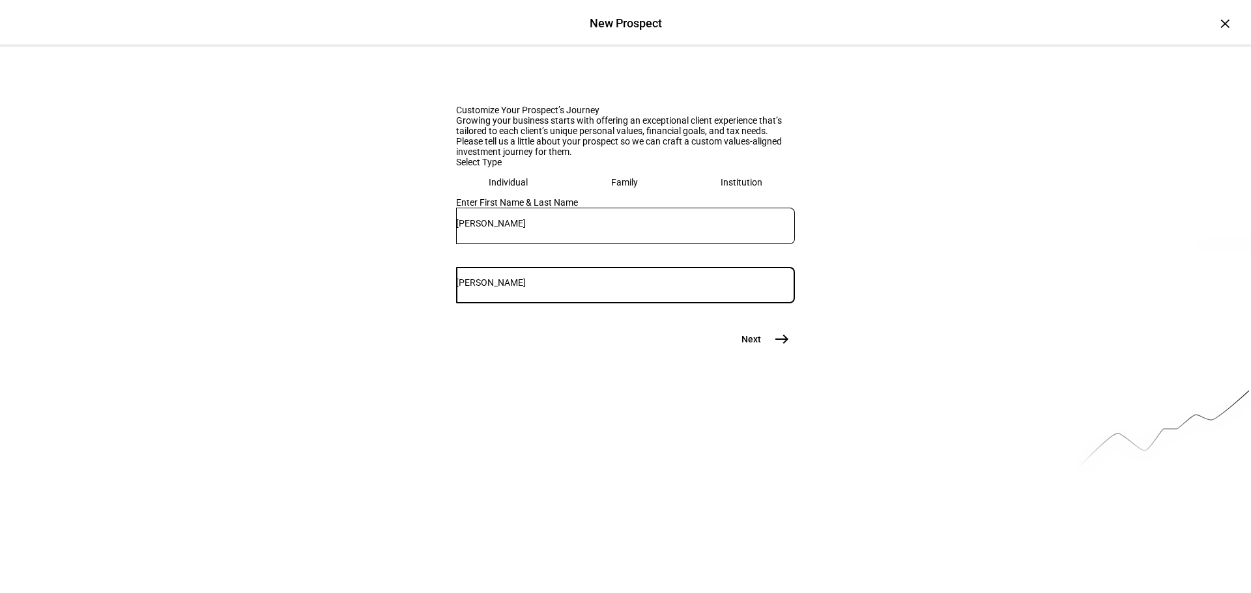
type input "[PERSON_NAME]"
click at [783, 347] on mat-icon "east" at bounding box center [782, 340] width 16 height 16
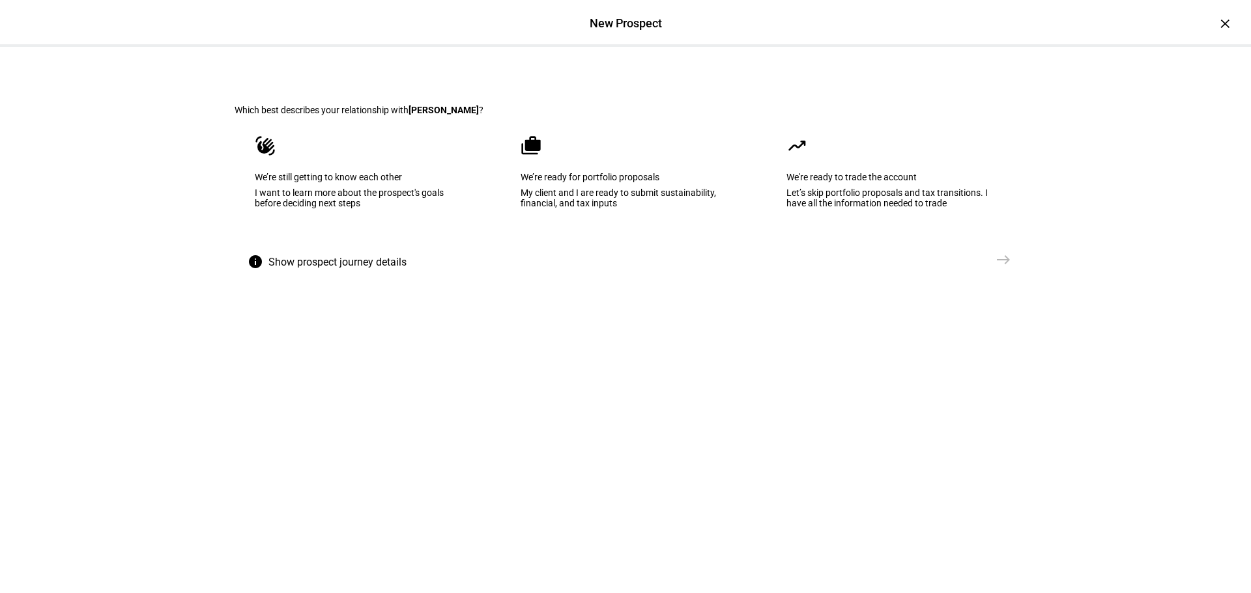
click at [571, 208] on div "My client and I are ready to submit sustainability, financial, and tax inputs" at bounding box center [625, 198] width 210 height 21
click at [990, 273] on span "east" at bounding box center [1003, 260] width 26 height 26
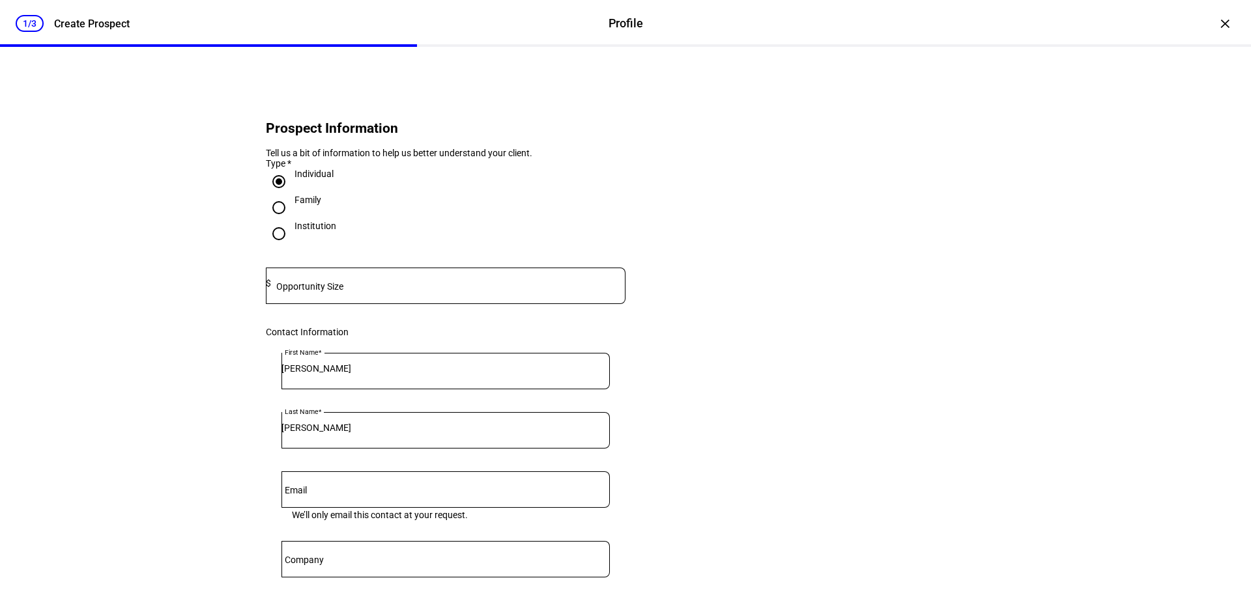
click at [351, 289] on input at bounding box center [448, 283] width 354 height 10
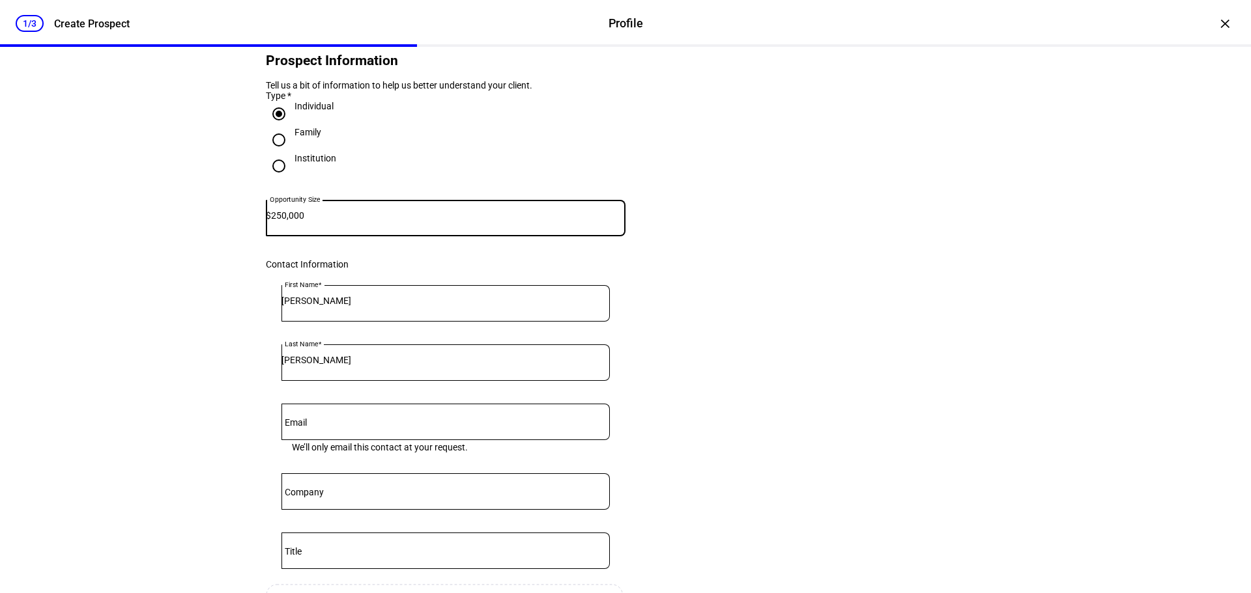
scroll to position [130, 0]
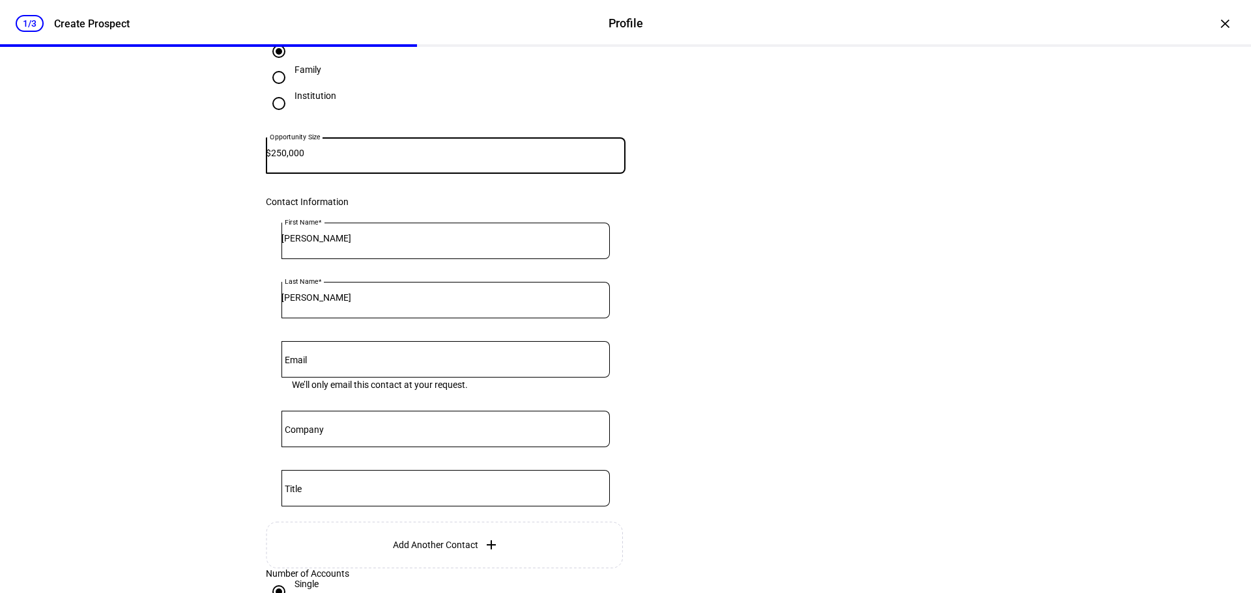
type input "250,000"
click at [355, 318] on div "[PERSON_NAME]" at bounding box center [445, 300] width 328 height 36
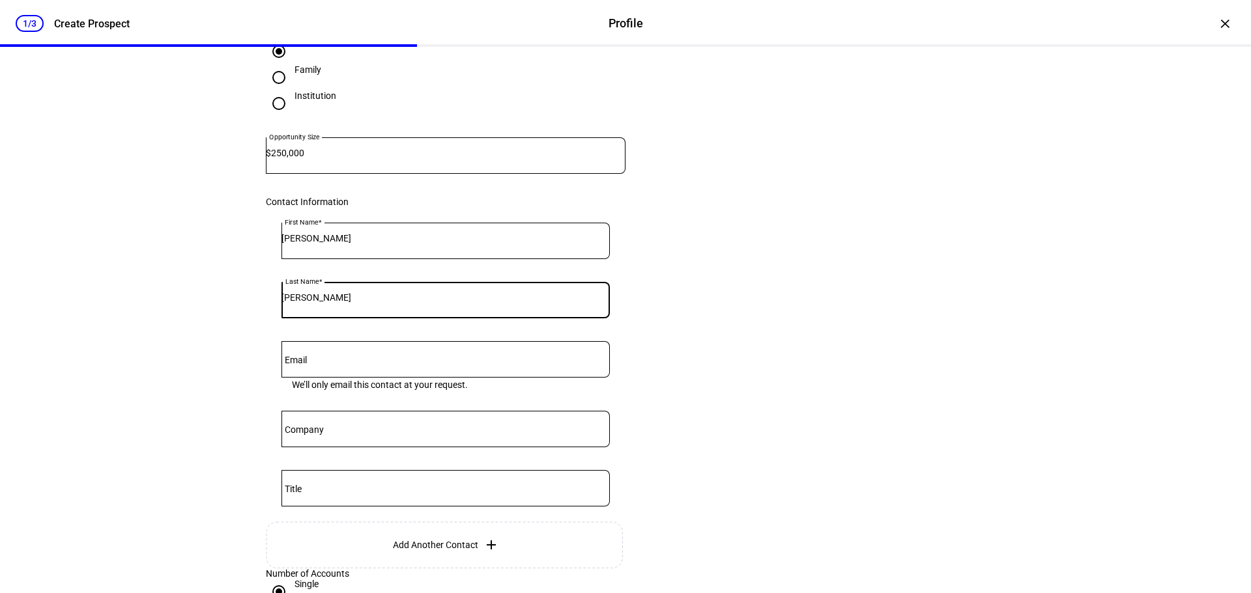
click at [327, 377] on div at bounding box center [445, 359] width 328 height 36
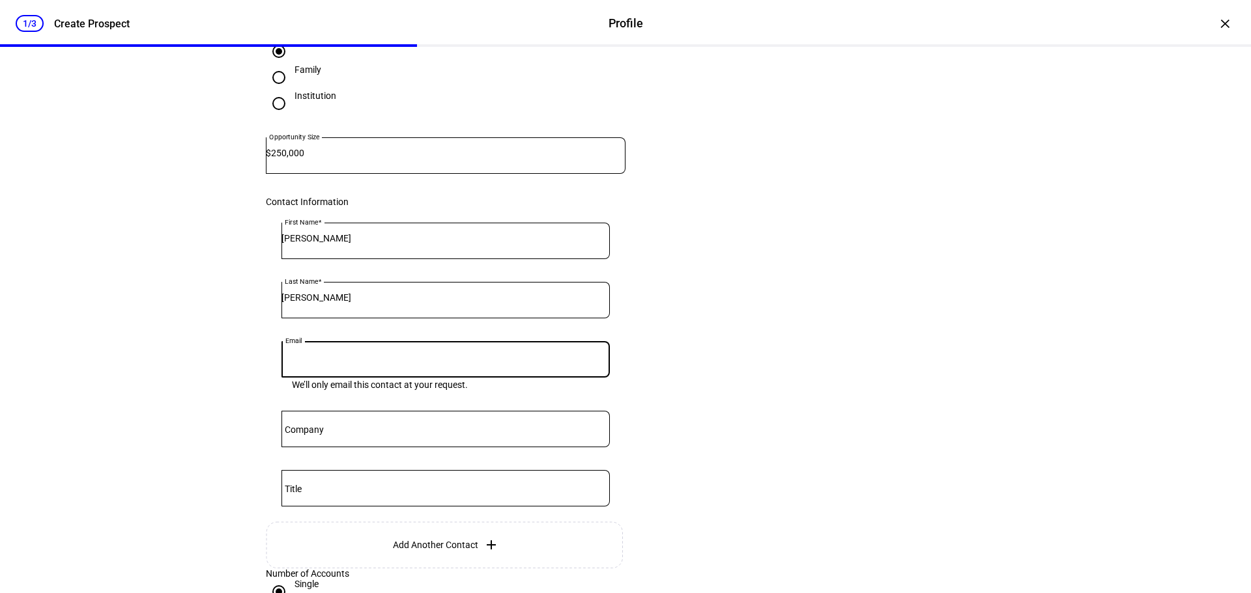
click at [711, 430] on eth-form-card "Prospect Information Tell us a bit of information to help us better understand …" at bounding box center [626, 305] width 782 height 715
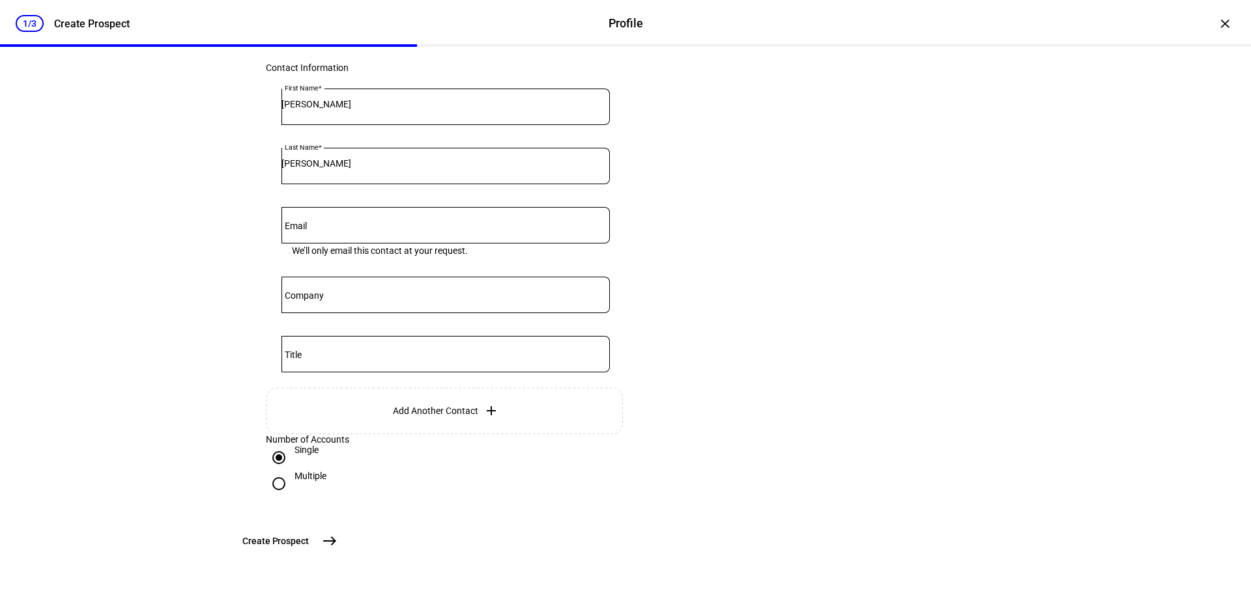
scroll to position [326, 0]
click at [343, 554] on button "Create [GEOGRAPHIC_DATA]" at bounding box center [289, 541] width 108 height 26
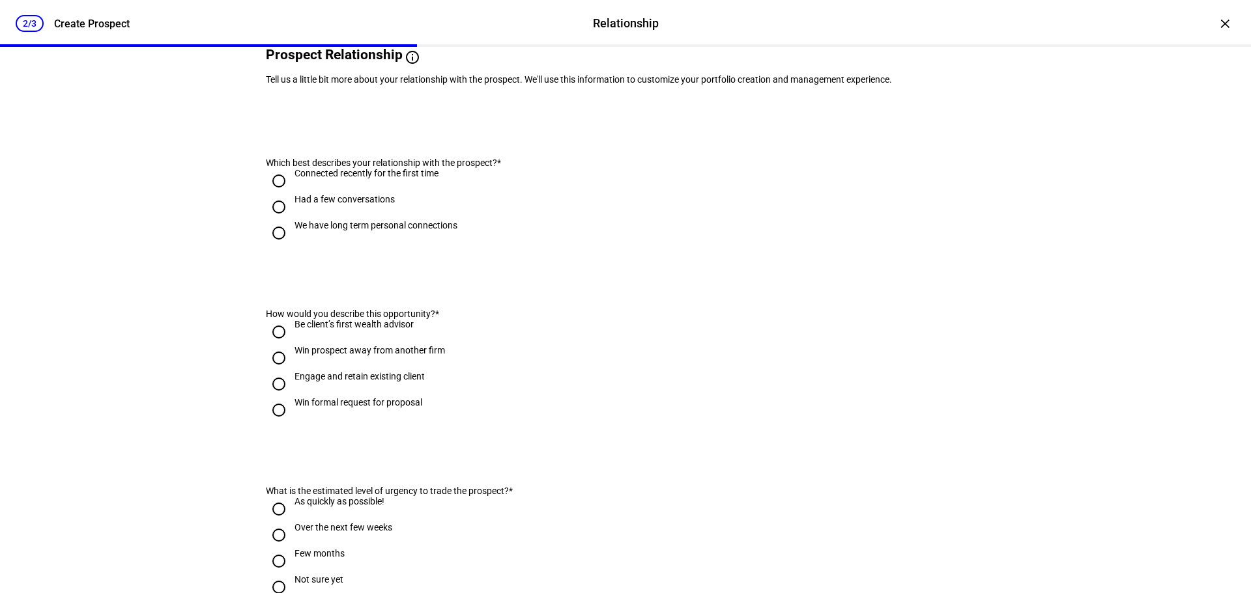
scroll to position [0, 0]
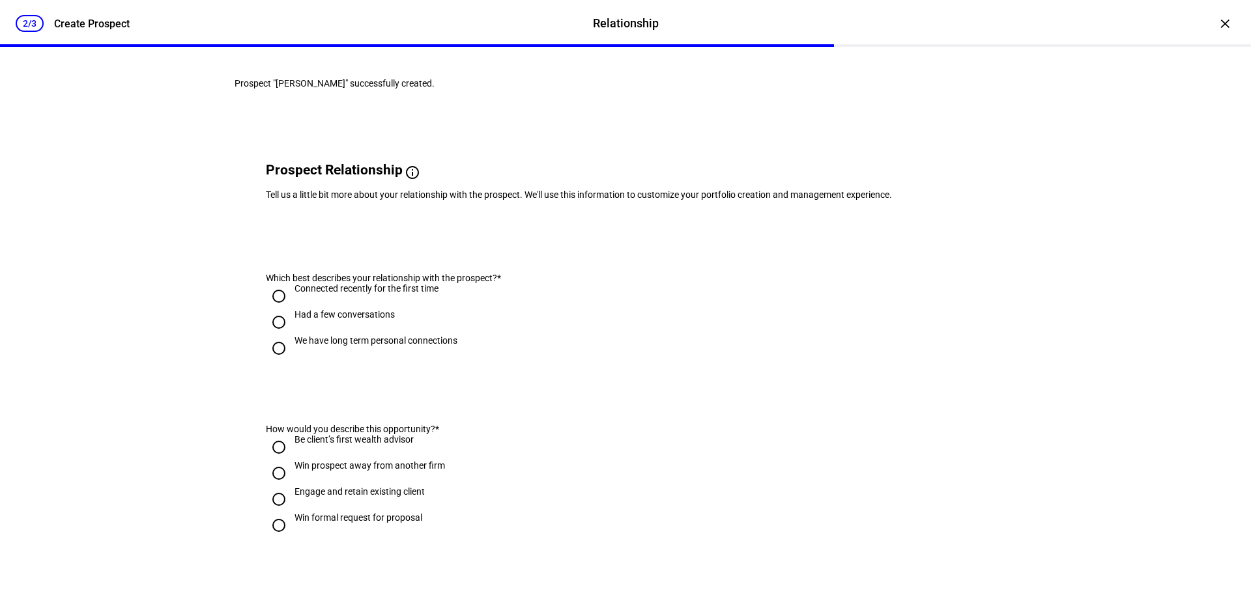
click at [276, 335] on input "Had a few conversations" at bounding box center [279, 322] width 26 height 26
radio input "true"
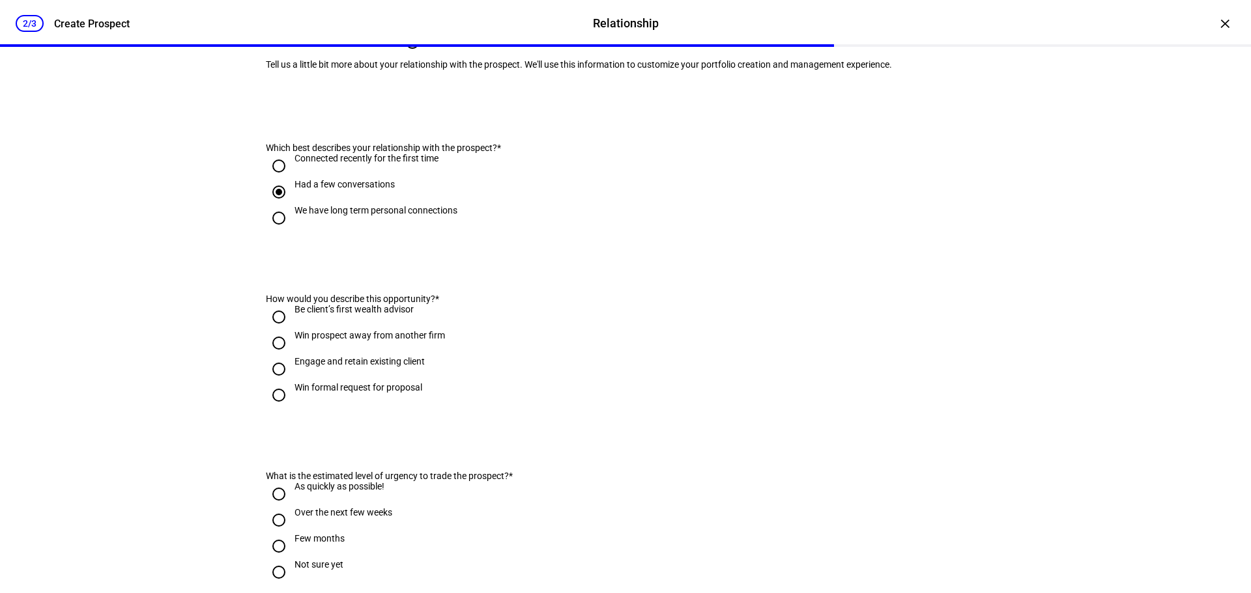
click at [279, 330] on input "Be client’s first wealth advisor" at bounding box center [279, 317] width 26 height 26
radio input "true"
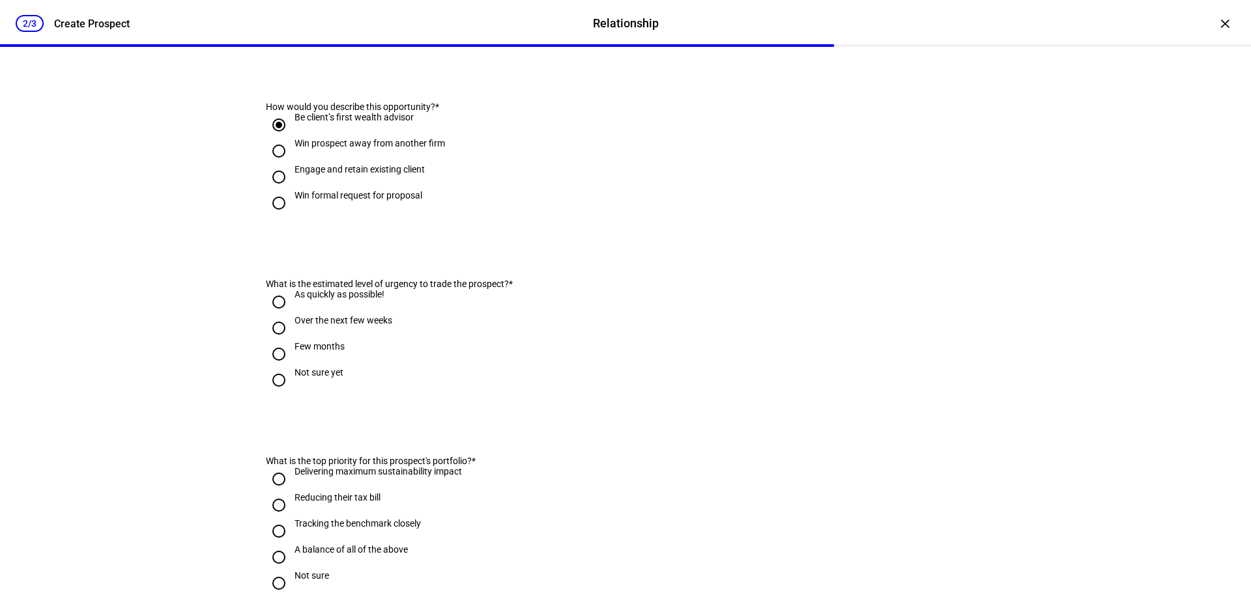
scroll to position [326, 0]
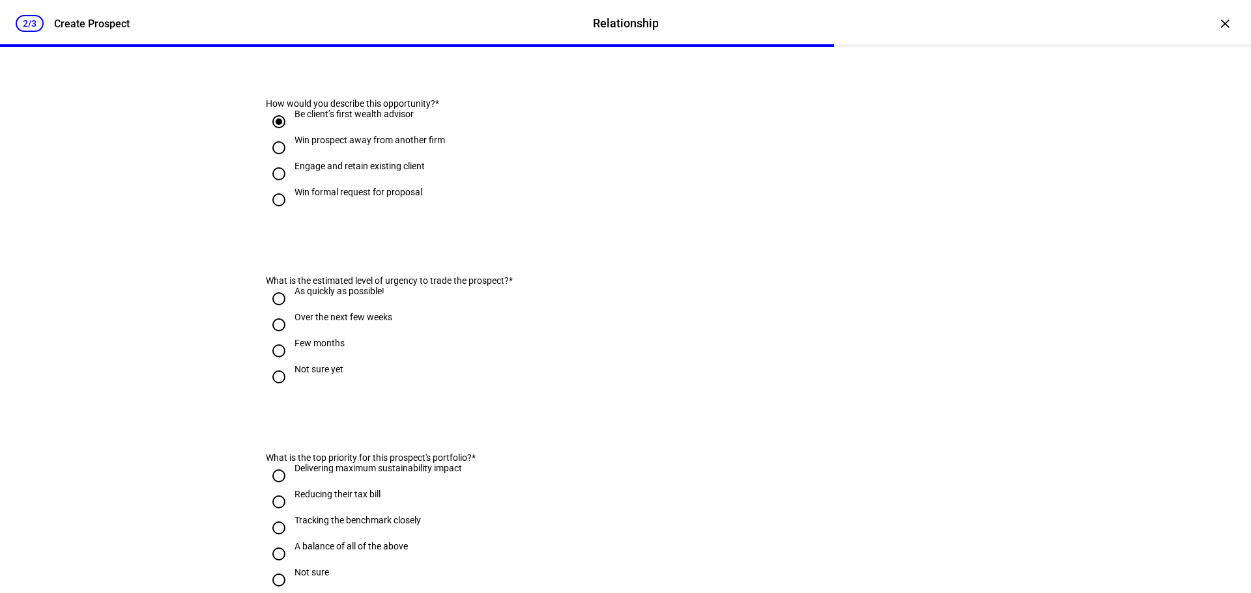
click at [275, 338] on input "Over the next few weeks" at bounding box center [279, 325] width 26 height 26
radio input "true"
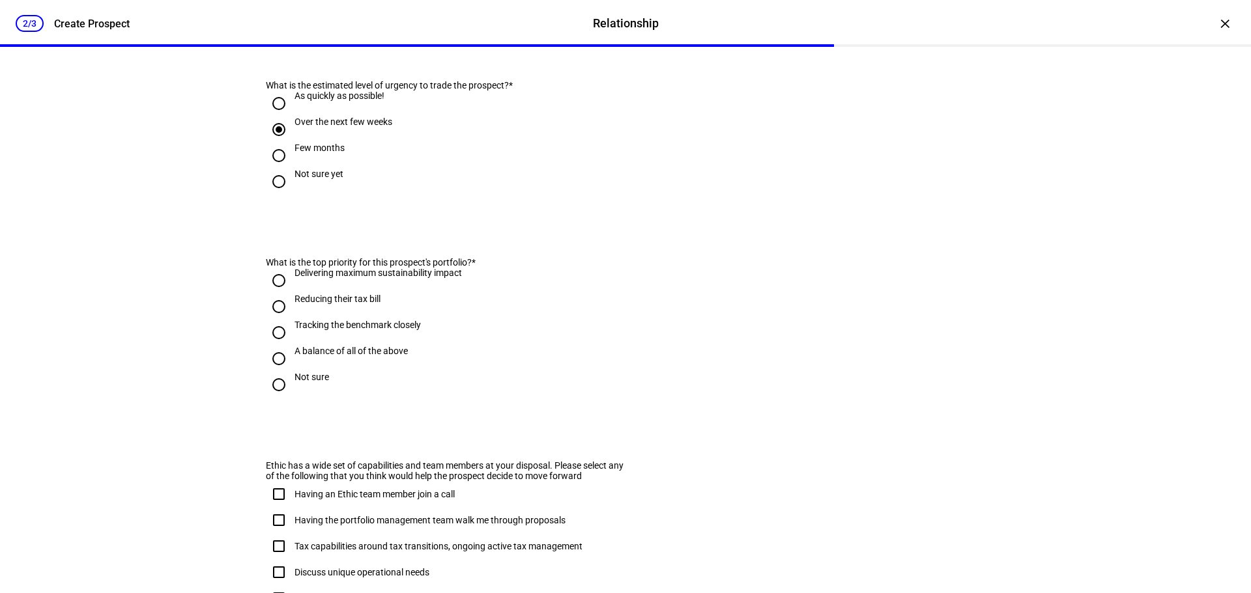
click at [274, 398] on input "Not sure" at bounding box center [279, 385] width 26 height 26
radio input "true"
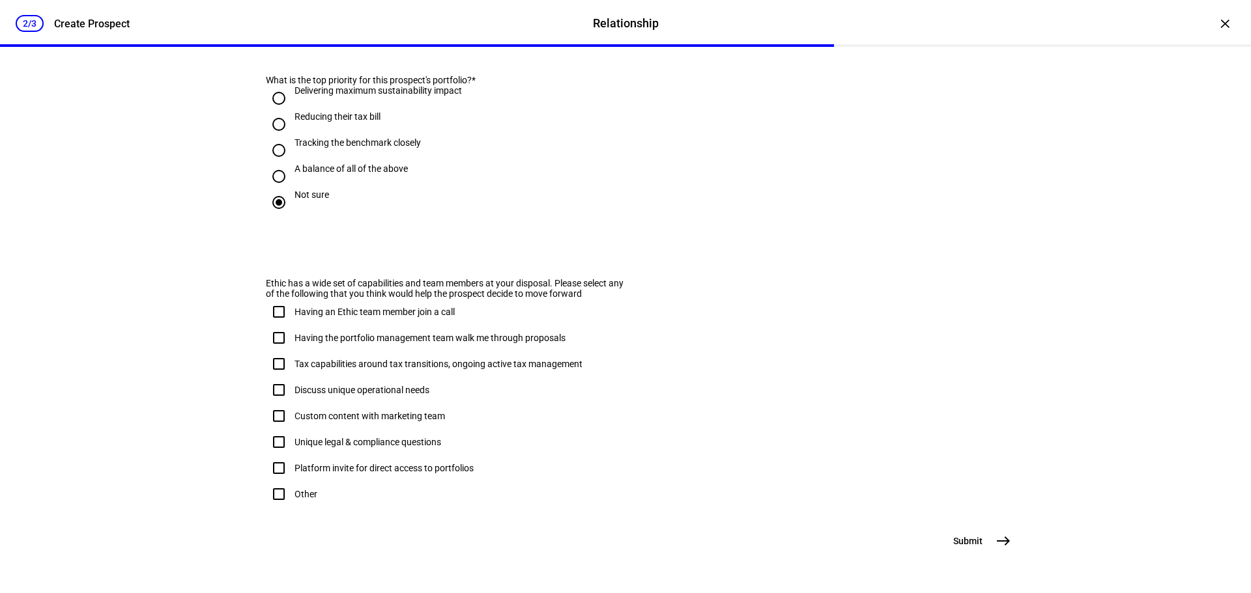
scroll to position [773, 0]
click at [278, 481] on input "Other" at bounding box center [279, 494] width 26 height 26
checkbox input "true"
click at [990, 534] on span "east" at bounding box center [1003, 541] width 26 height 26
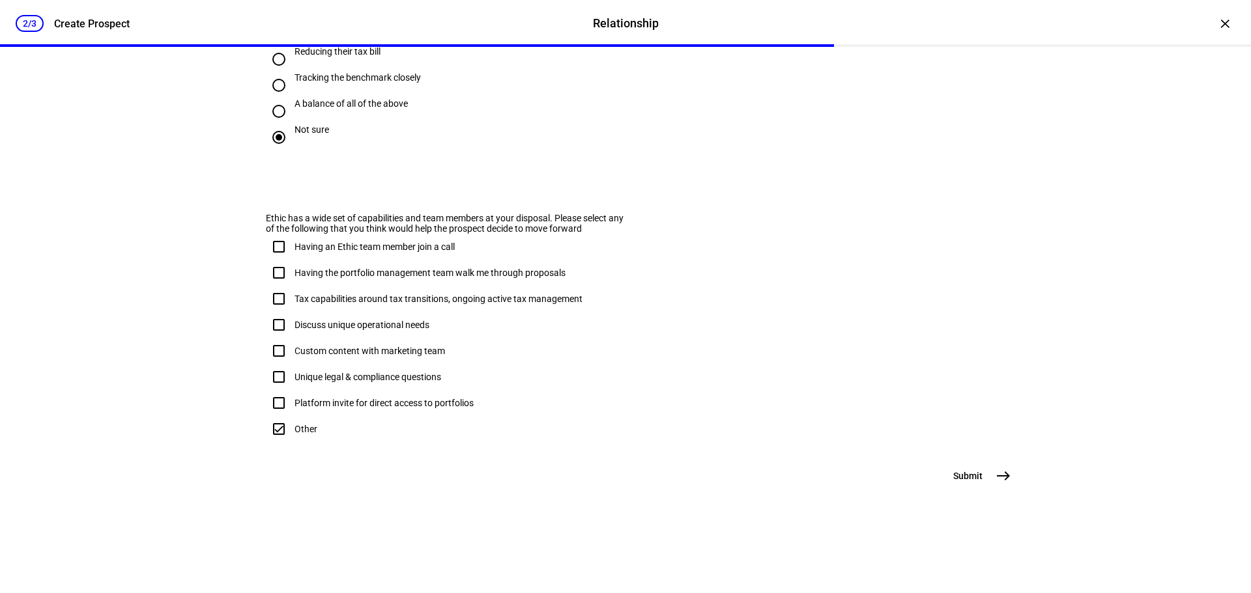
scroll to position [0, 0]
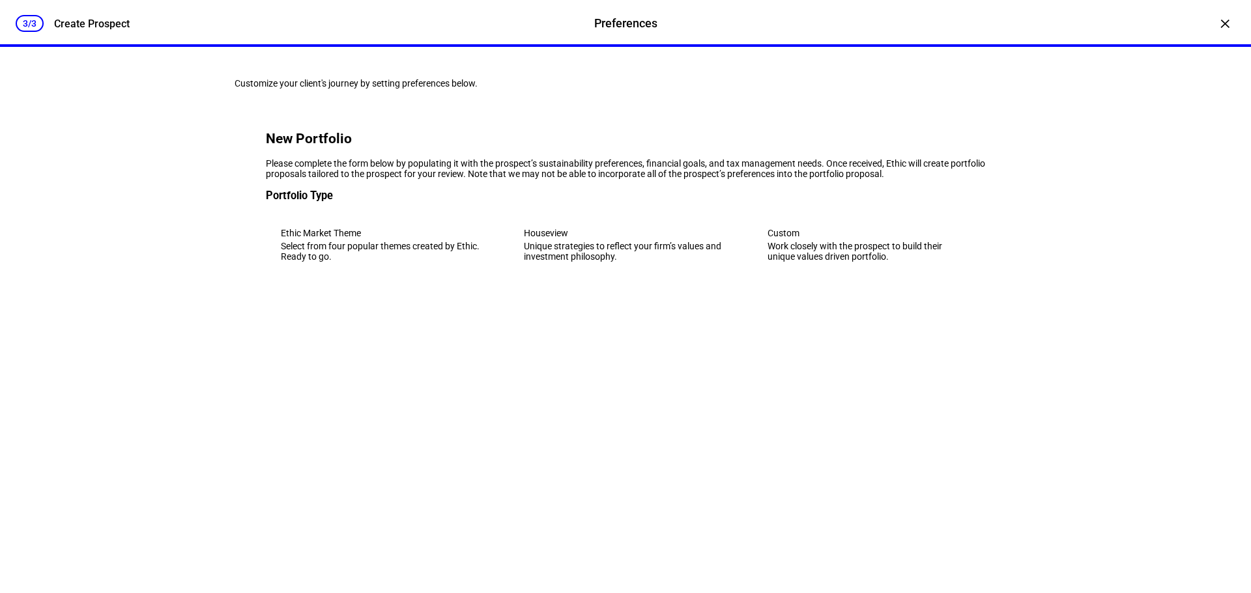
click at [589, 262] on div "Unique strategies to reflect your firm’s values and investment philosophy." at bounding box center [625, 251] width 203 height 21
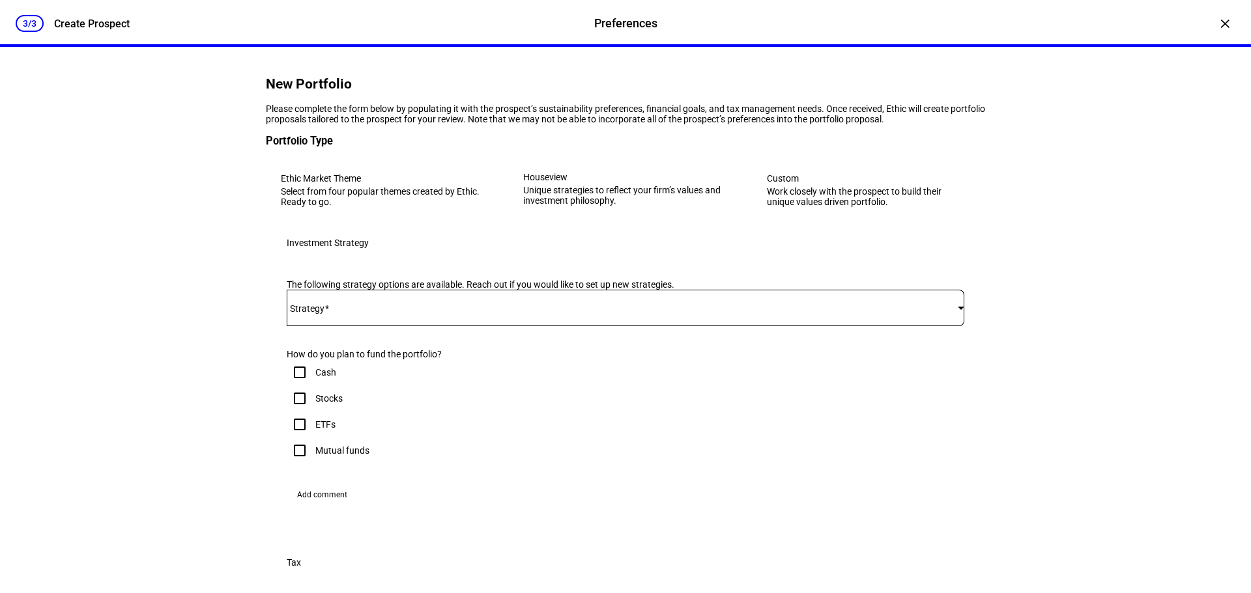
scroll to position [130, 0]
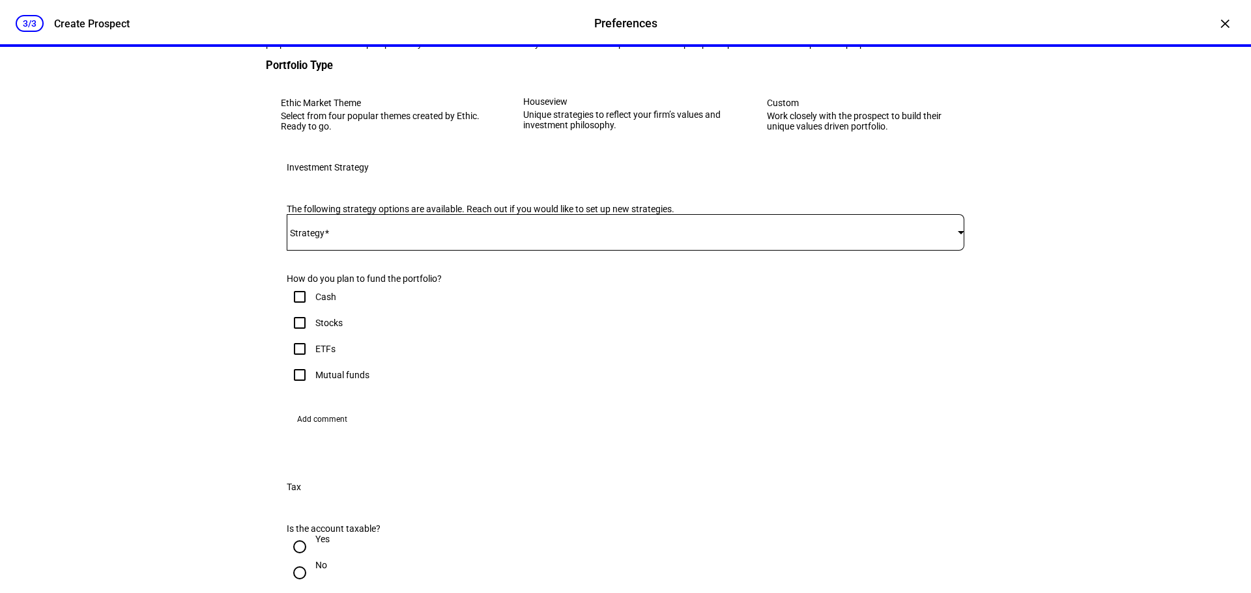
click at [534, 251] on div at bounding box center [625, 232] width 677 height 36
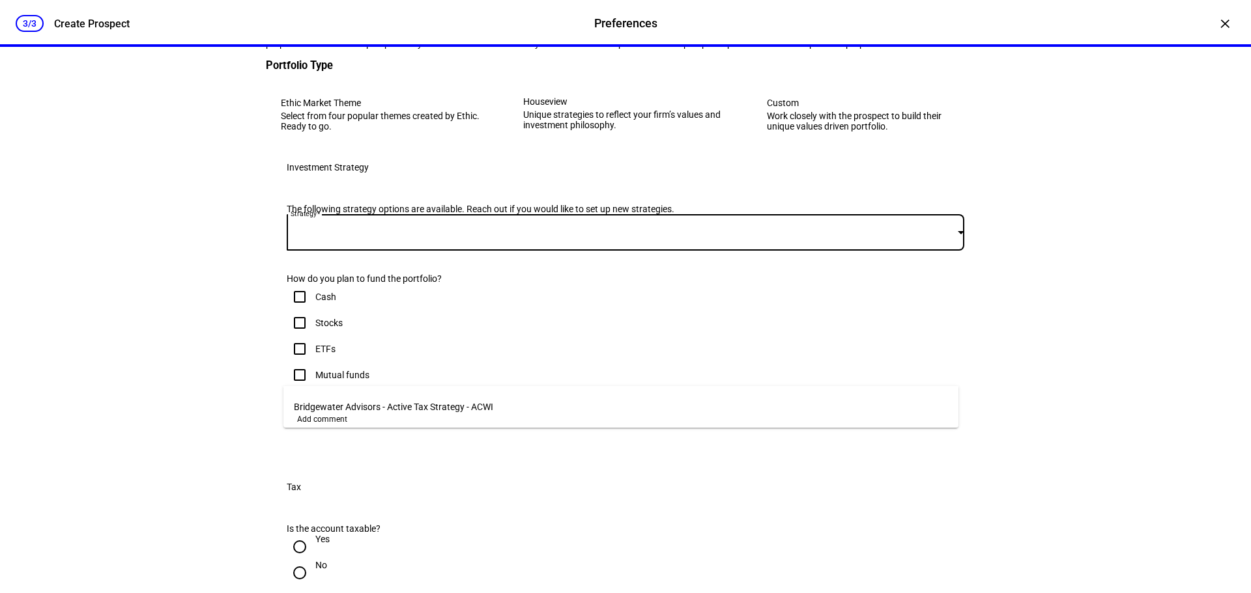
click at [501, 402] on mat-option "Bridgewater Advisors - Active Tax Strategy - ACWI" at bounding box center [620, 407] width 675 height 31
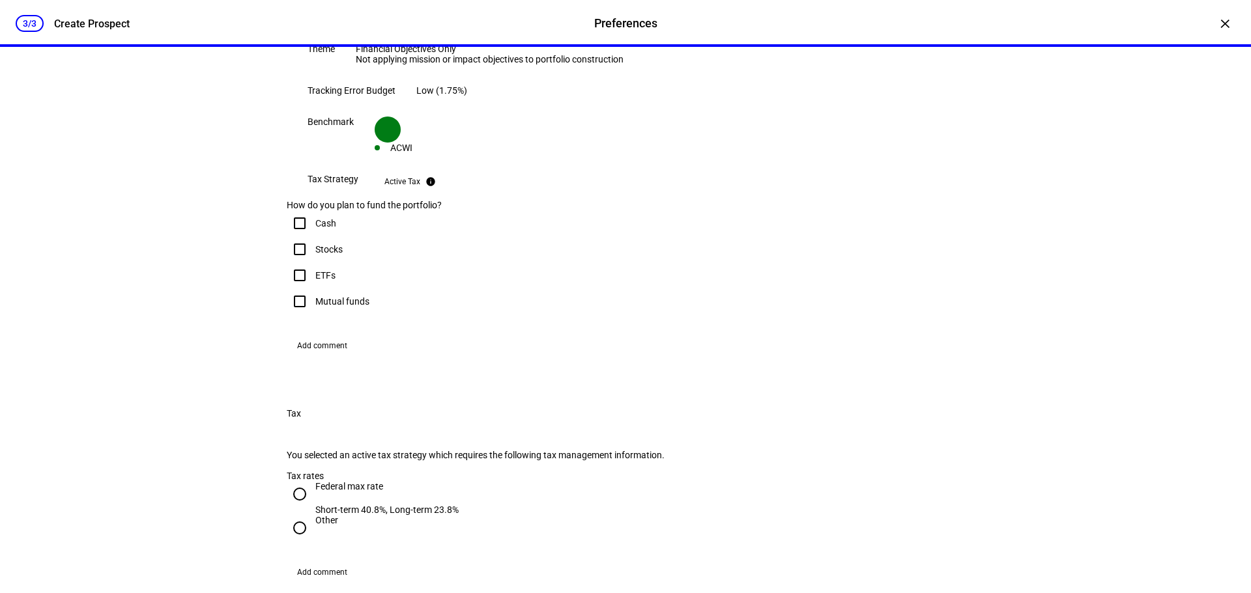
scroll to position [391, 0]
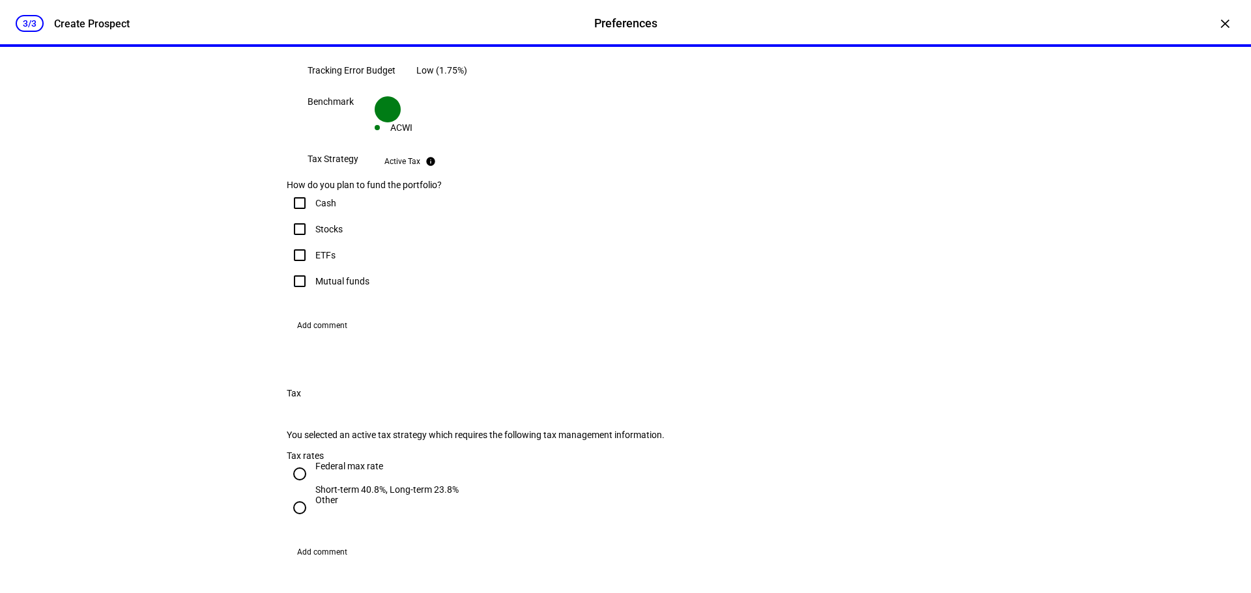
click at [298, 216] on input "Cash" at bounding box center [300, 203] width 26 height 26
checkbox input "true"
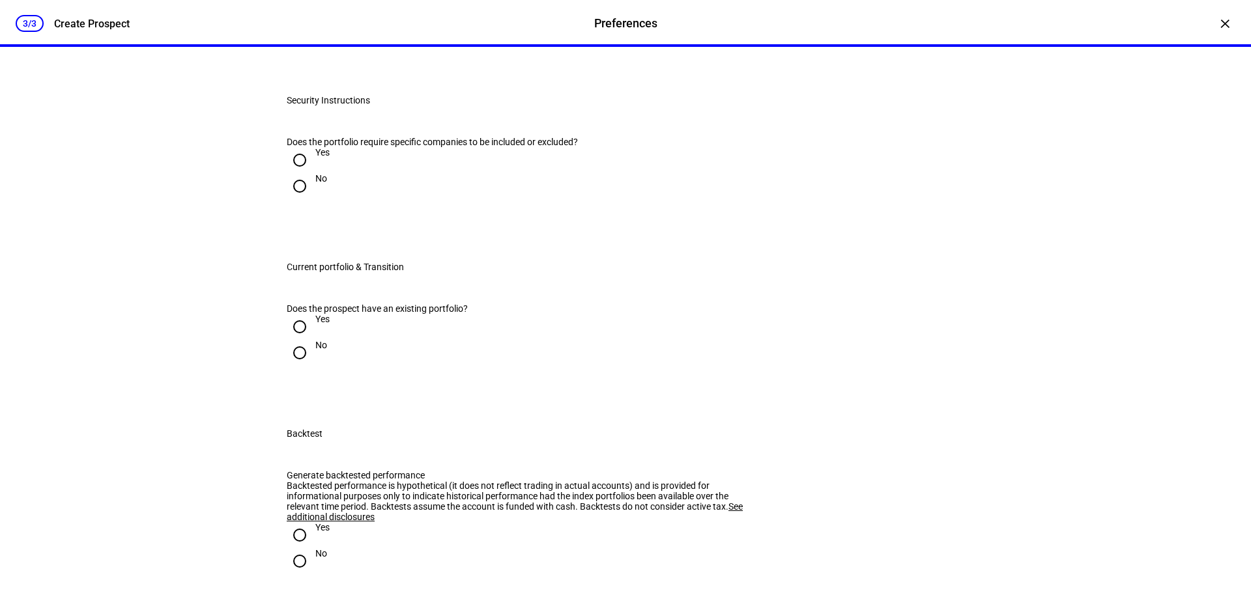
scroll to position [912, 0]
click at [298, 172] on input "Yes" at bounding box center [300, 159] width 26 height 26
radio input "true"
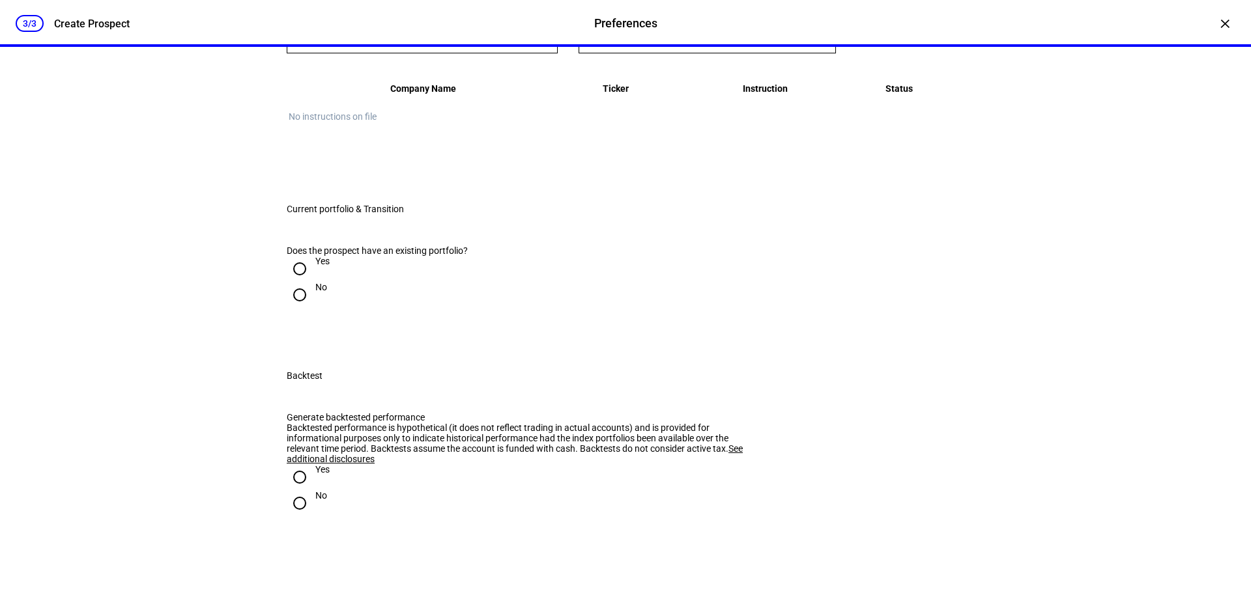
scroll to position [1173, 0]
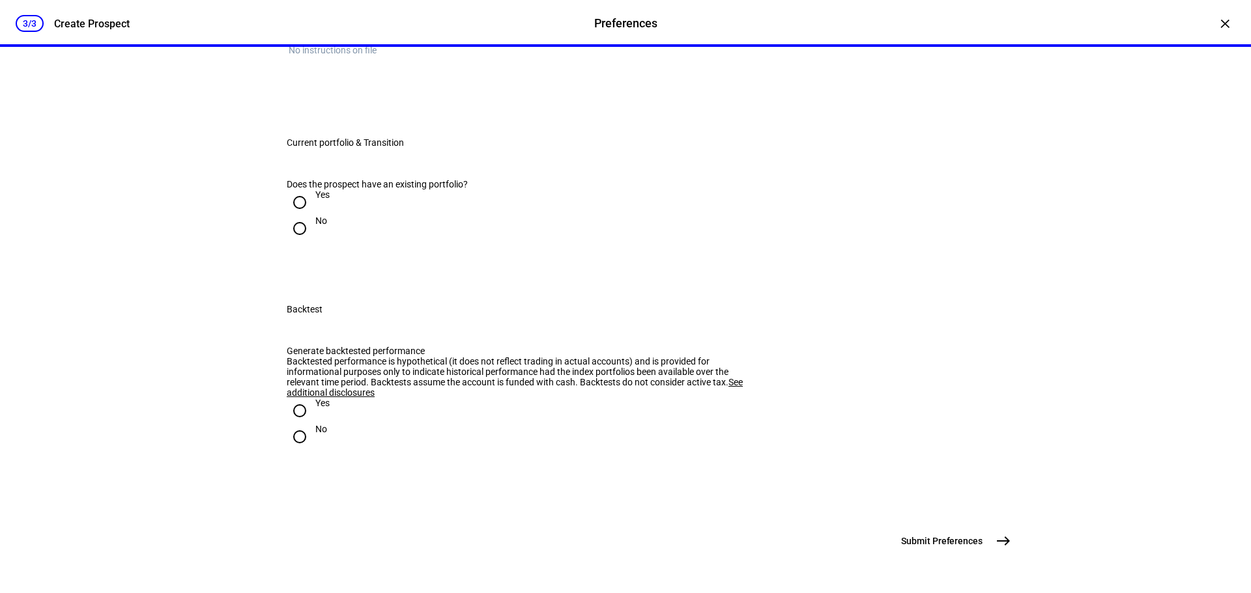
type input "tesla"
click at [399, 219] on mat-option "TESLA INC TSLA" at bounding box center [418, 228] width 270 height 36
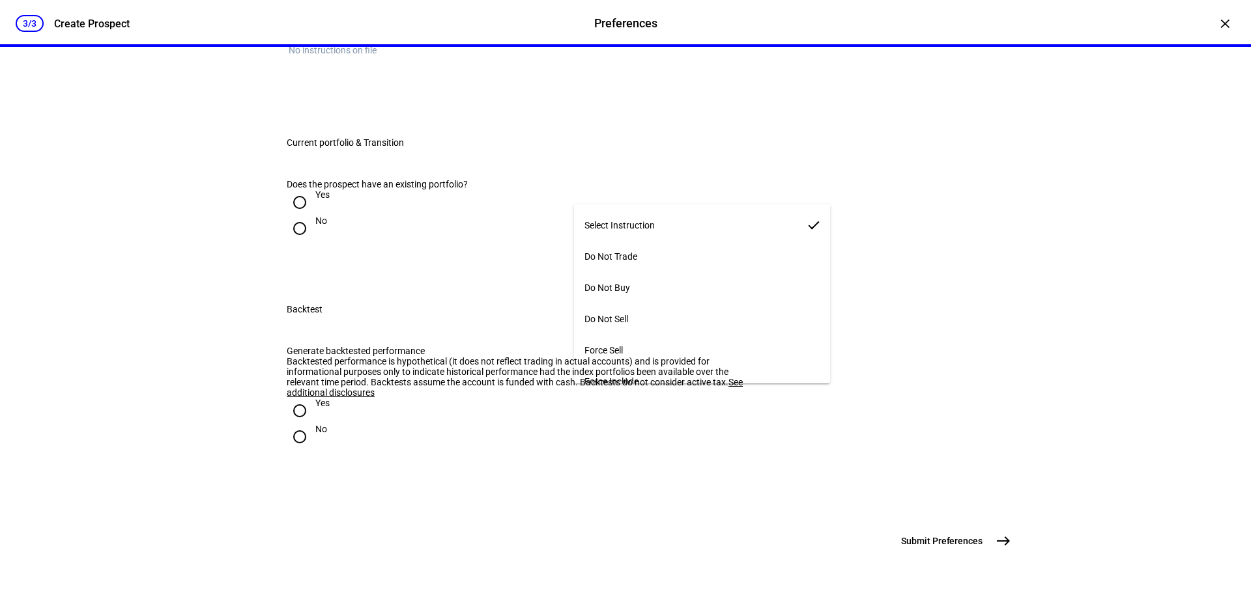
click at [658, 251] on mat-option "Do Not Trade" at bounding box center [702, 256] width 256 height 31
click at [307, 244] on div at bounding box center [299, 228] width 31 height 31
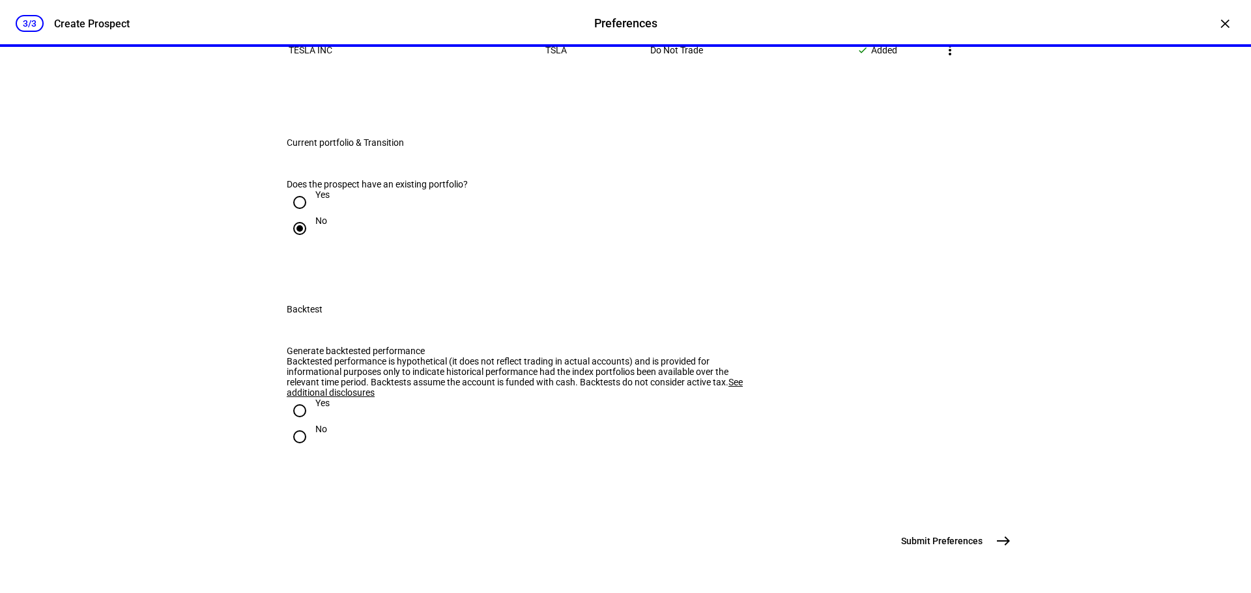
radio input "true"
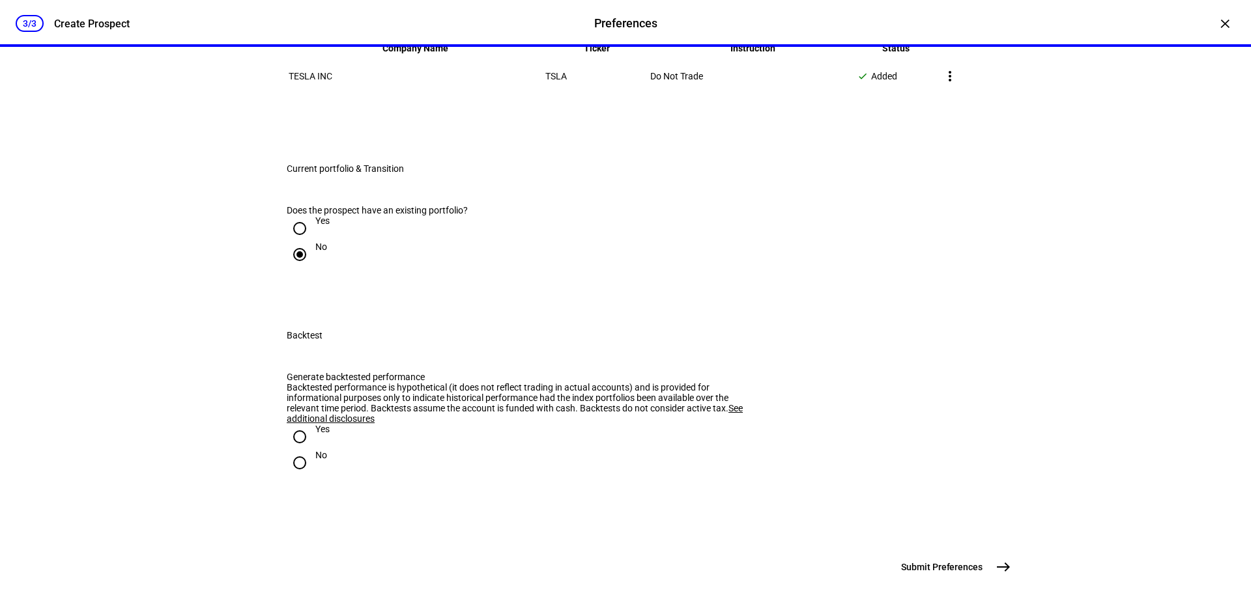
scroll to position [1107, 0]
